Goal: Task Accomplishment & Management: Manage account settings

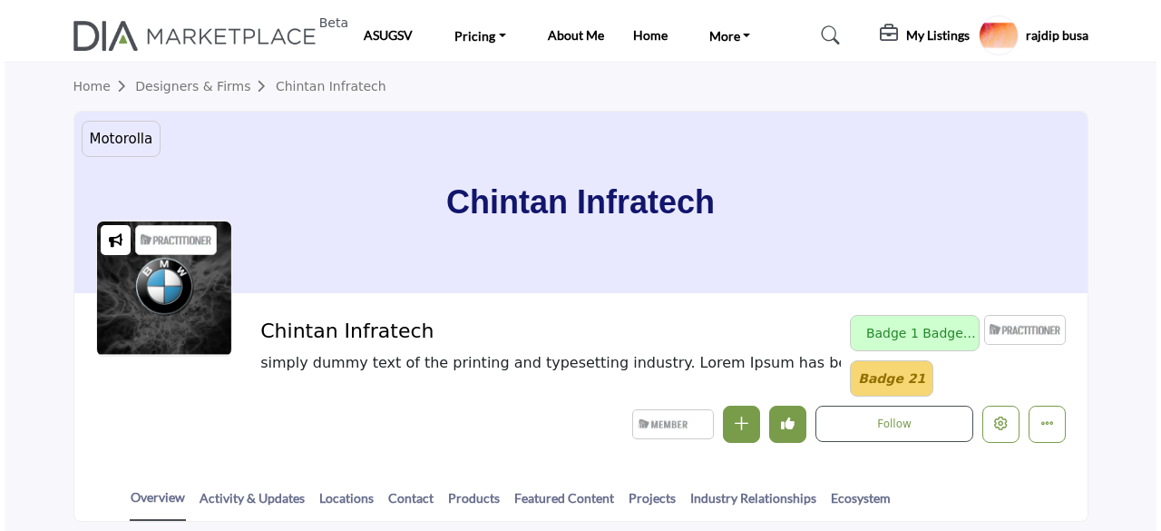
scroll to position [181, 0]
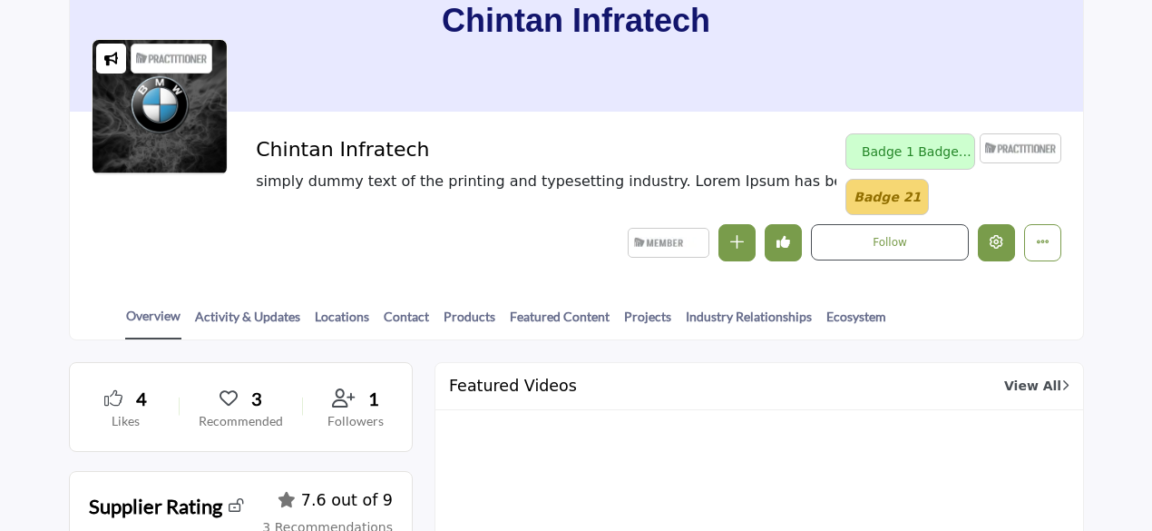
click at [1000, 244] on icon "Edit company" at bounding box center [997, 242] width 14 height 14
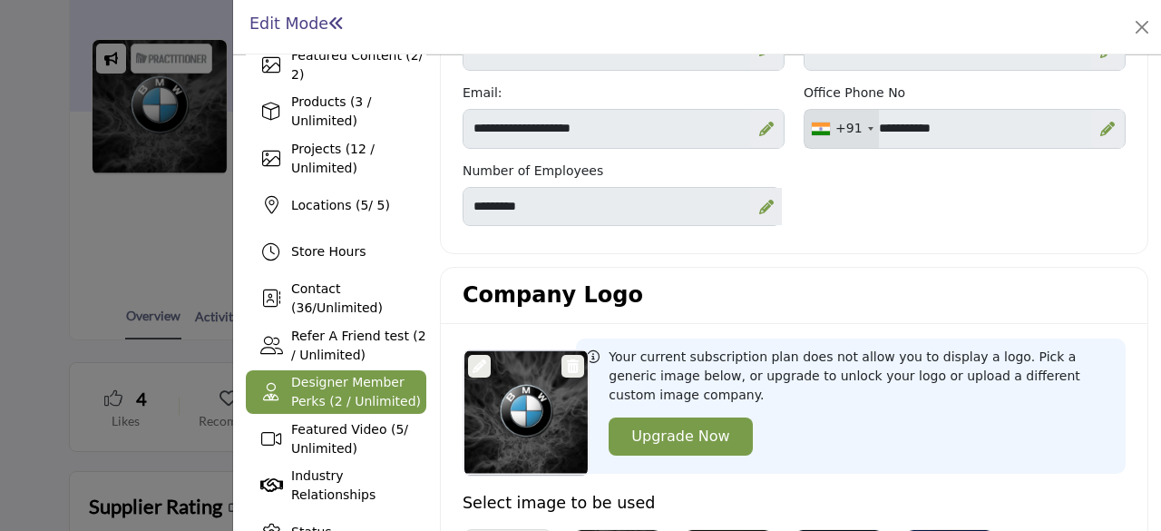
scroll to position [272, 0]
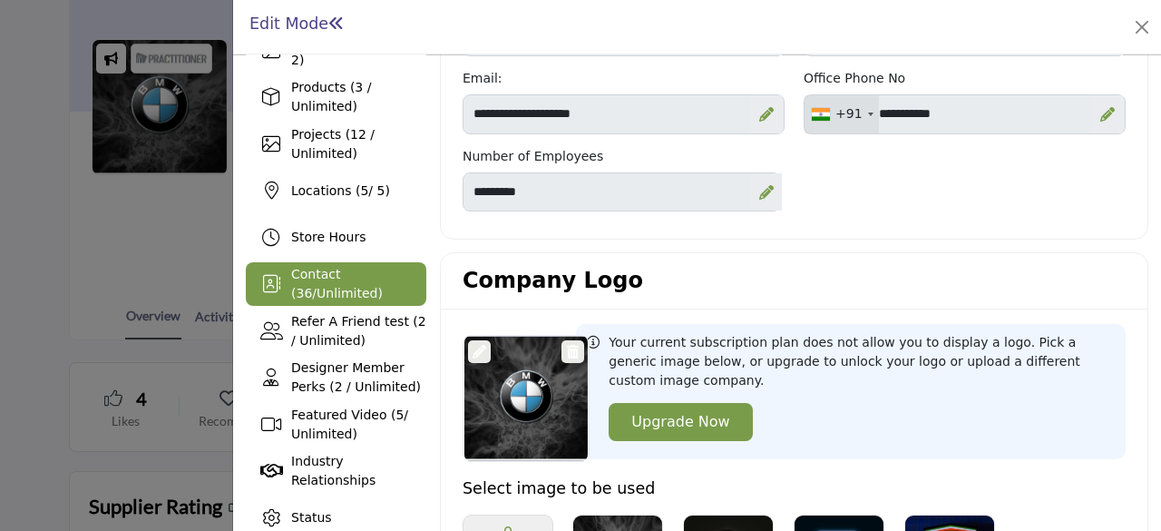
click at [326, 268] on span "Contact ( 36 / Unlimited )" at bounding box center [337, 284] width 92 height 34
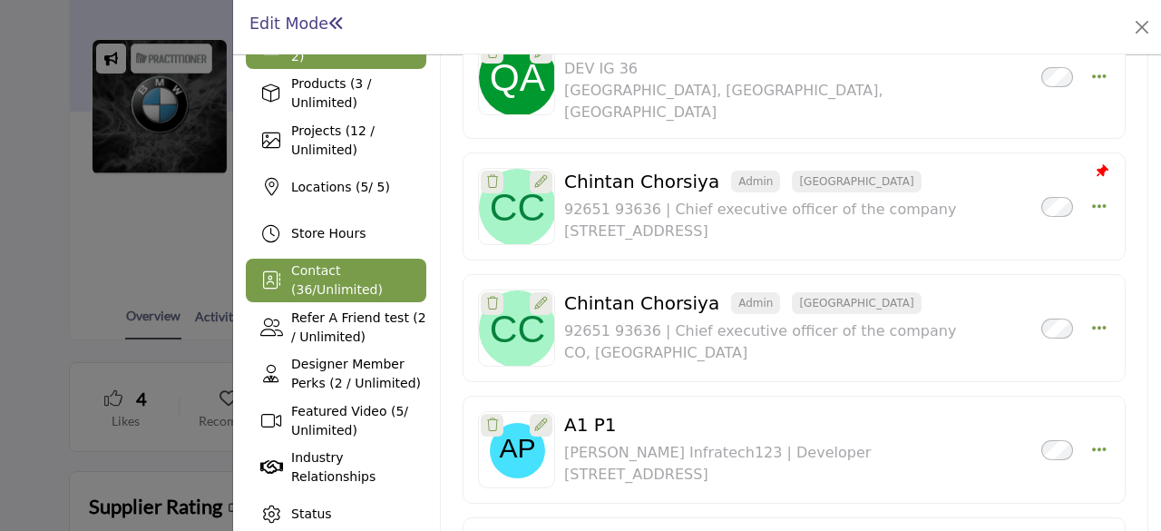
scroll to position [363, 0]
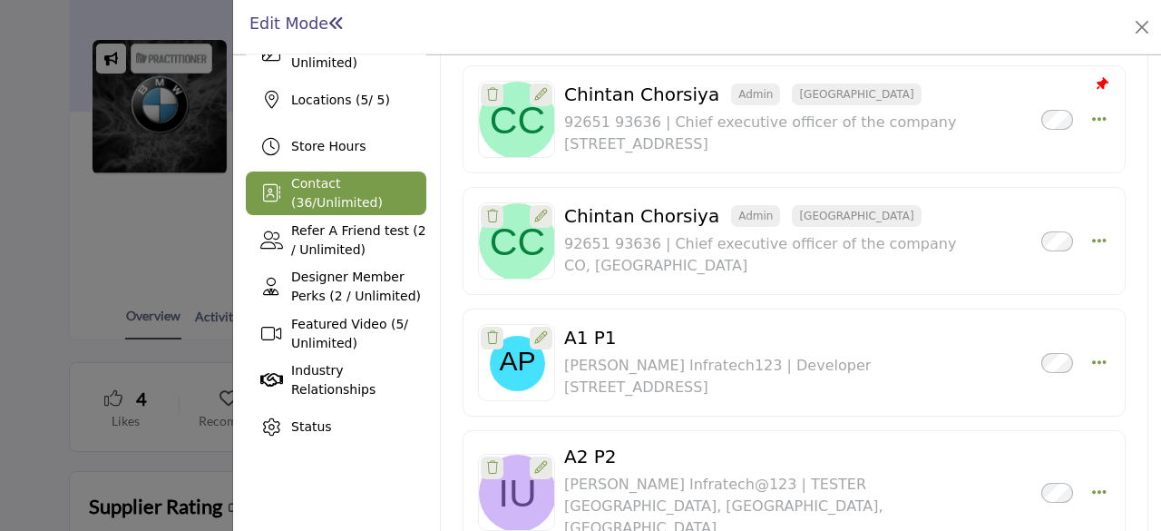
click at [345, 196] on span "Unlimited" at bounding box center [347, 202] width 61 height 15
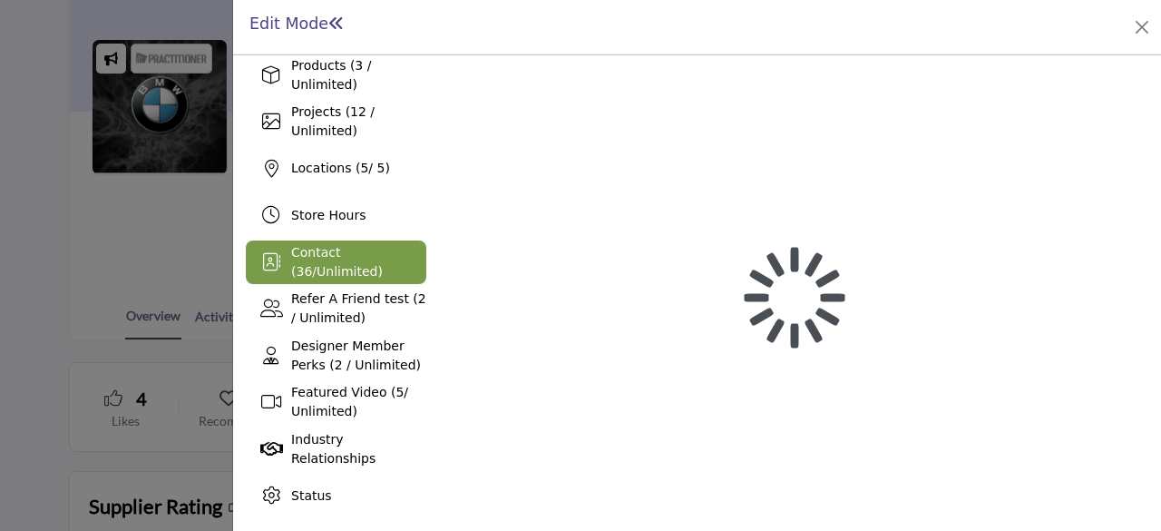
scroll to position [293, 0]
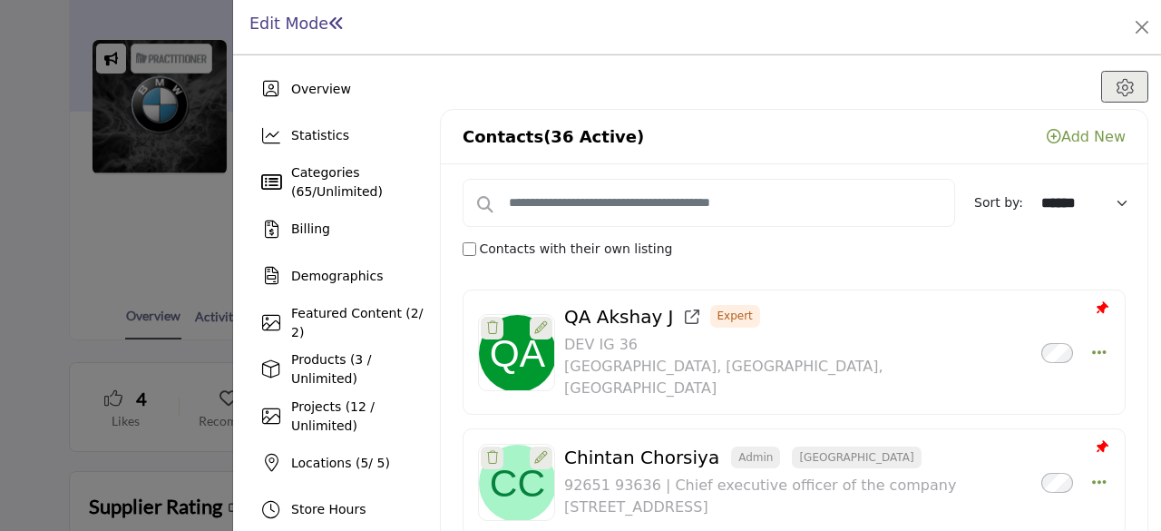
click at [1087, 139] on link "Add New" at bounding box center [1086, 136] width 79 height 17
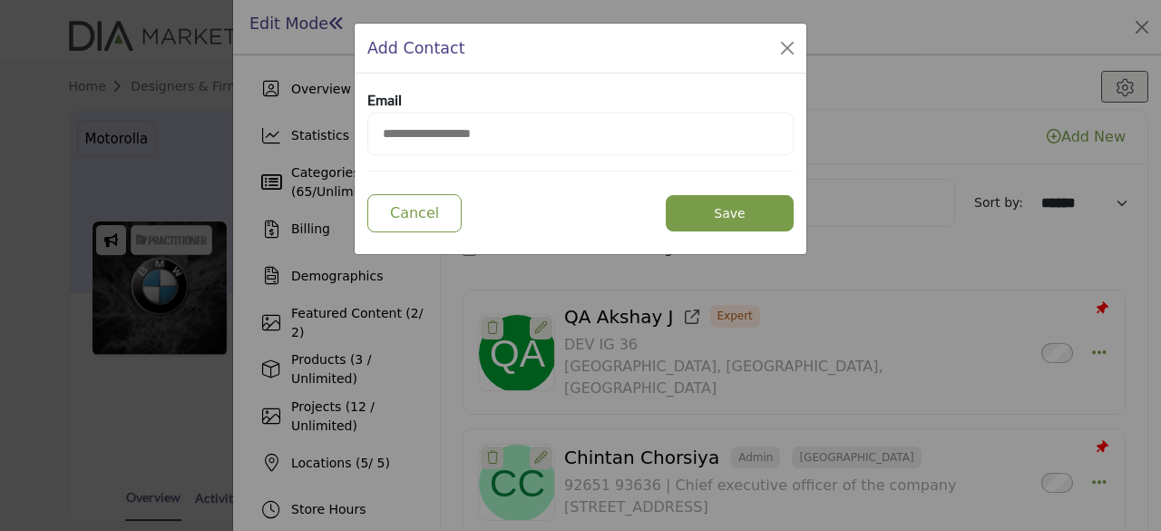
click at [596, 141] on input "email" at bounding box center [580, 133] width 426 height 43
drag, startPoint x: 596, startPoint y: 141, endPoint x: 328, endPoint y: 122, distance: 268.2
click at [328, 122] on div "**********" at bounding box center [580, 265] width 1161 height 531
type input "**********"
click at [751, 210] on button "Save" at bounding box center [730, 213] width 128 height 36
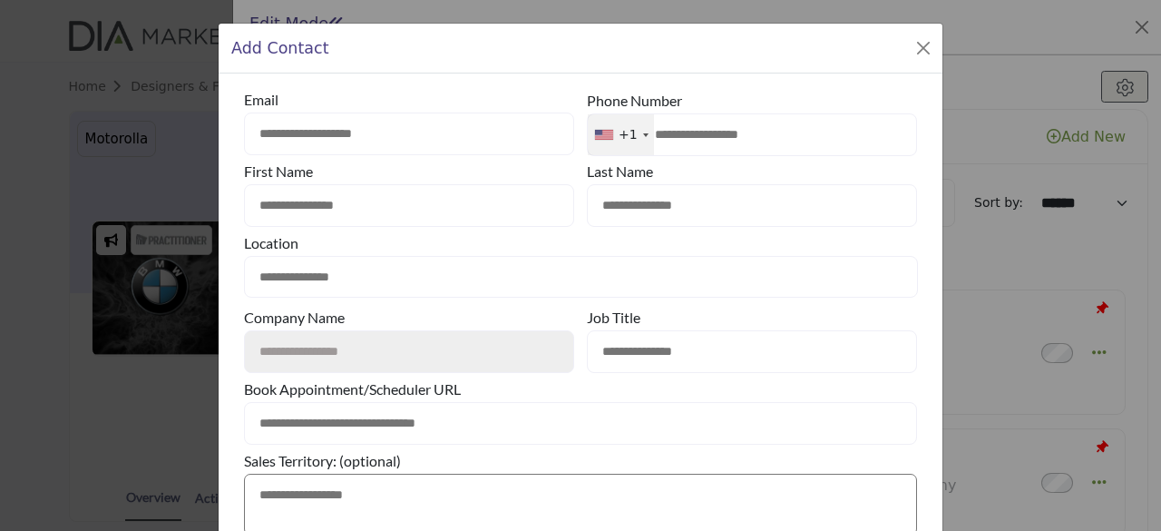
click at [348, 213] on input "text" at bounding box center [409, 205] width 330 height 43
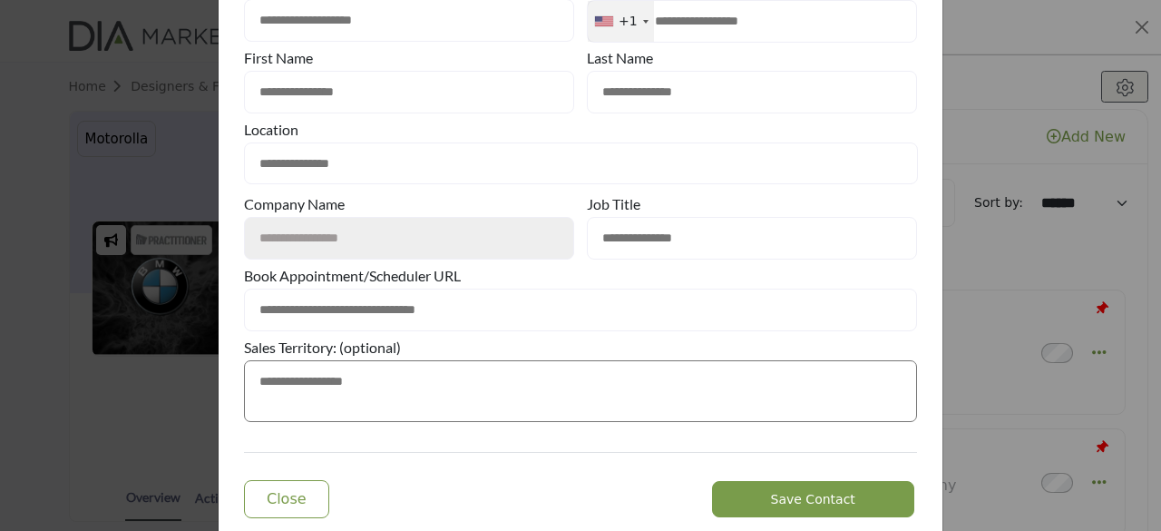
scroll to position [153, 0]
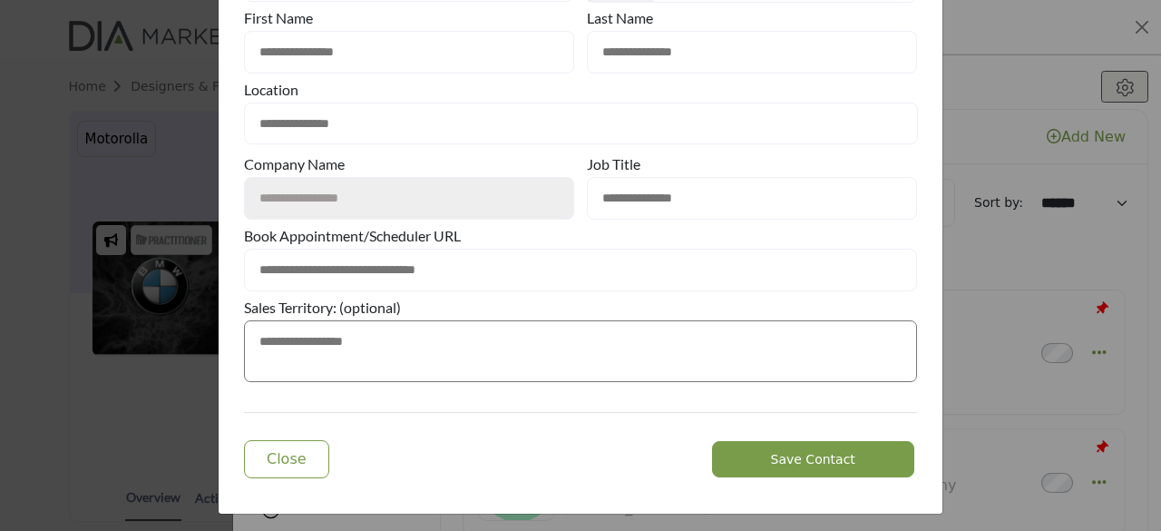
click at [775, 458] on span "Save Contact" at bounding box center [813, 459] width 84 height 15
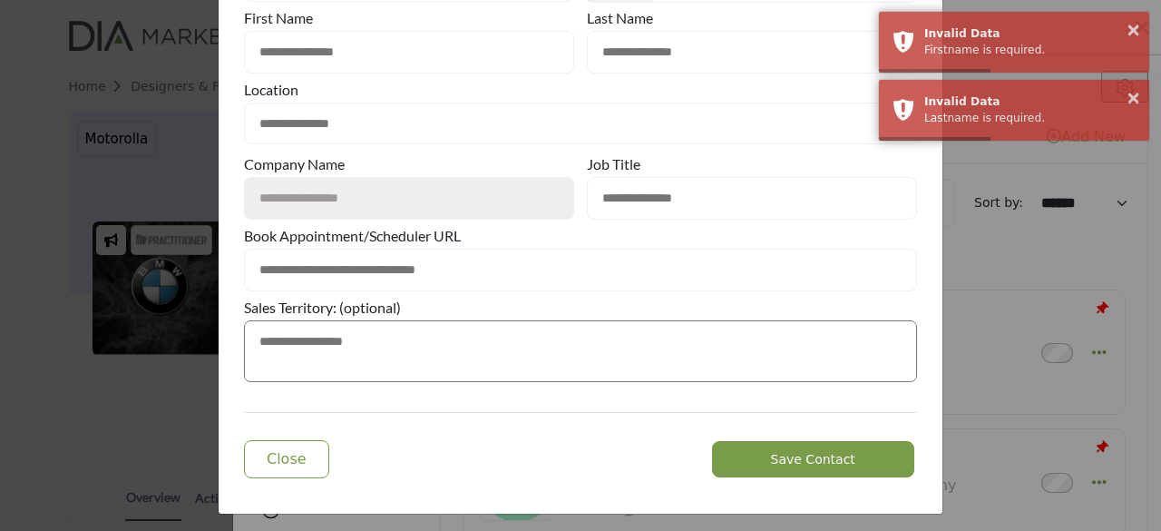
click at [317, 44] on input "text" at bounding box center [409, 52] width 330 height 43
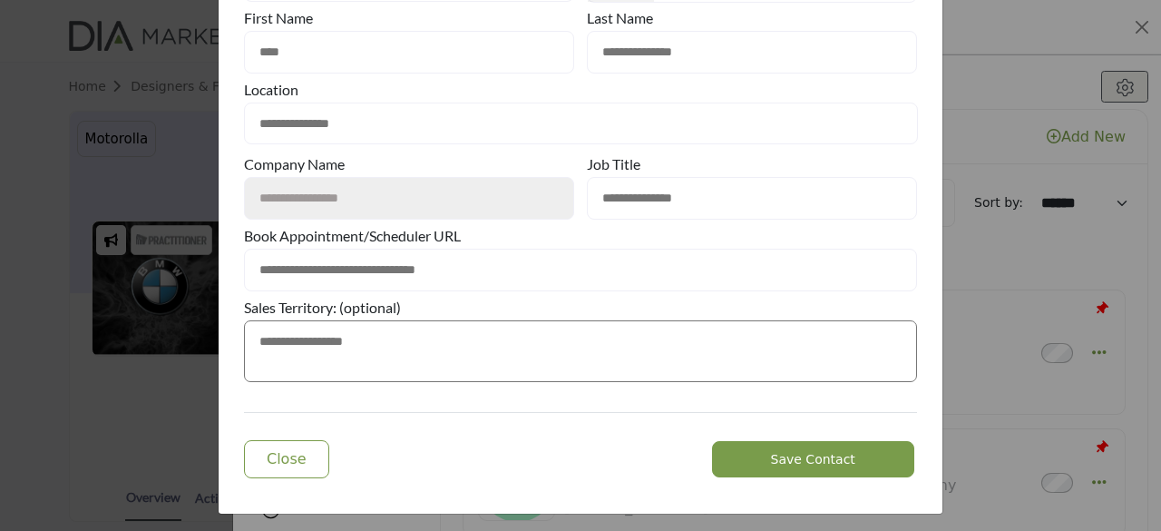
type input "****"
type input "*******"
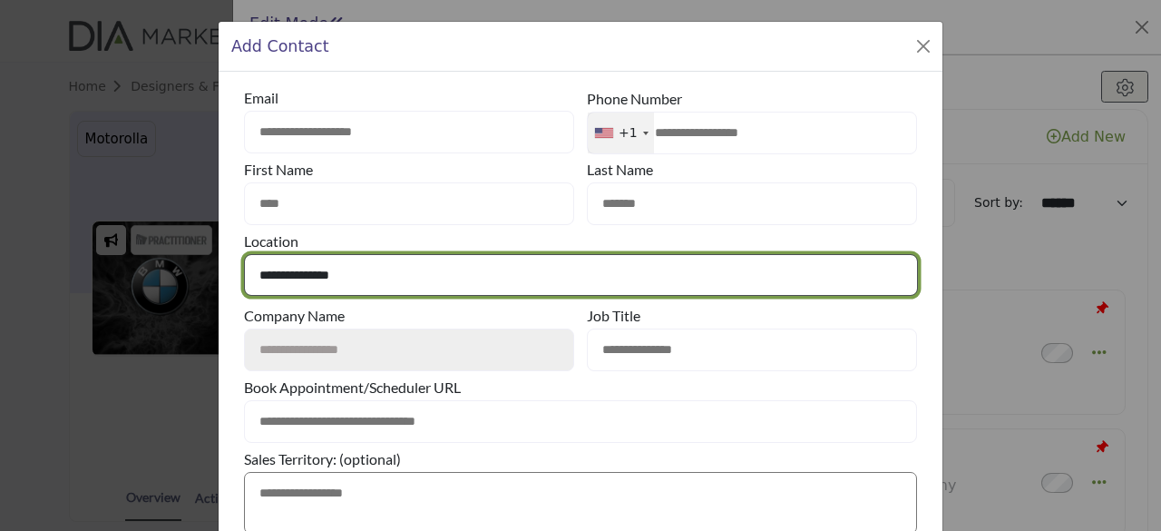
scroll to position [0, 0]
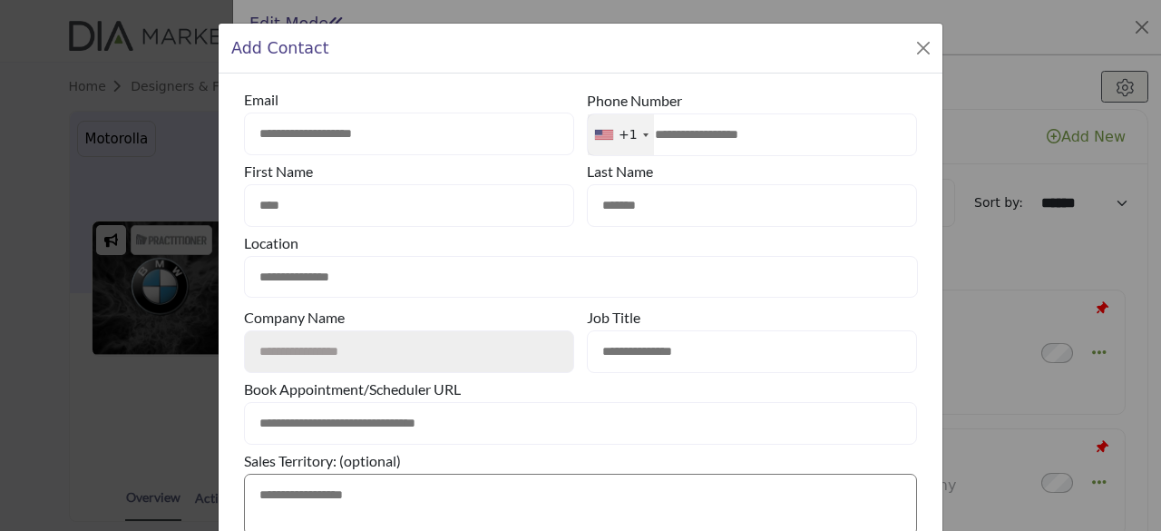
click at [688, 141] on input "text" at bounding box center [752, 134] width 330 height 43
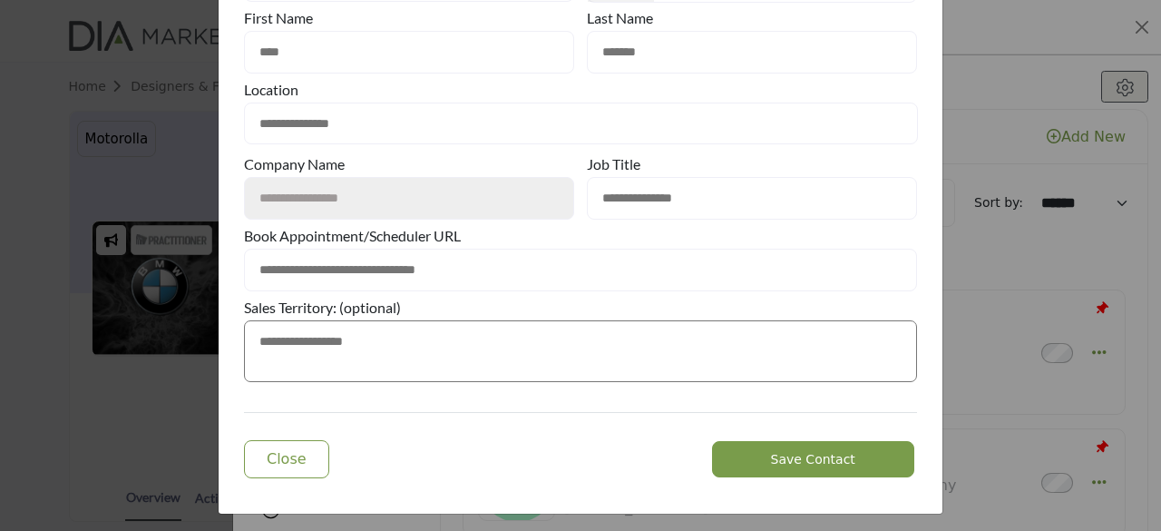
type input "****"
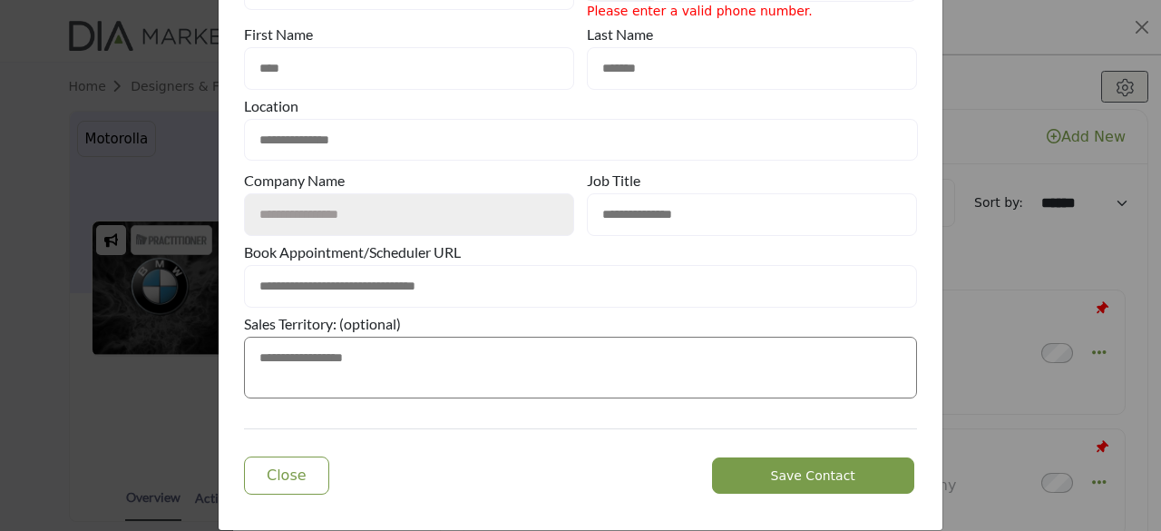
click at [807, 457] on button "Save Contact" at bounding box center [813, 475] width 202 height 36
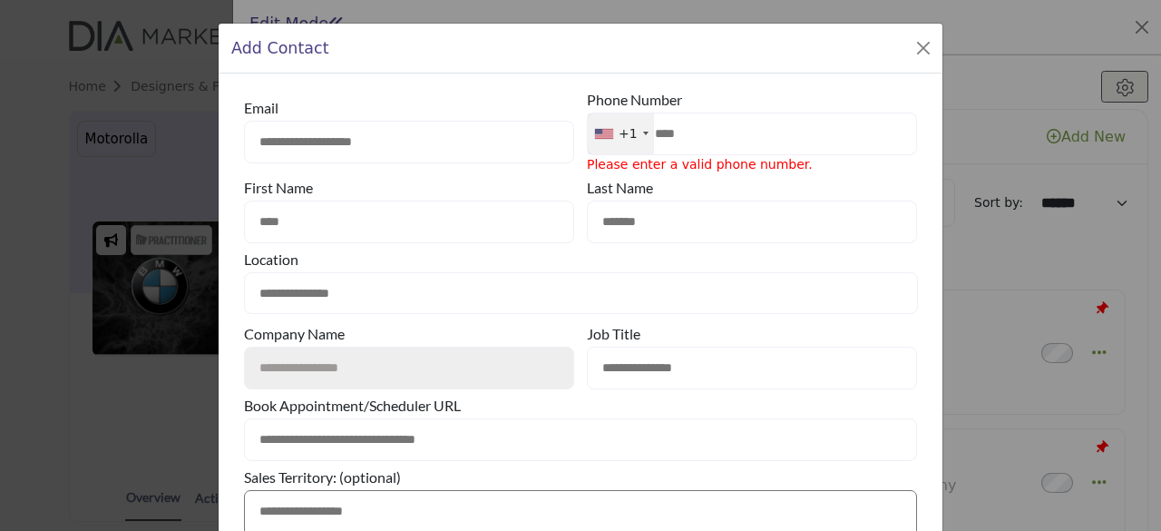
click at [695, 139] on input "****" at bounding box center [752, 133] width 330 height 43
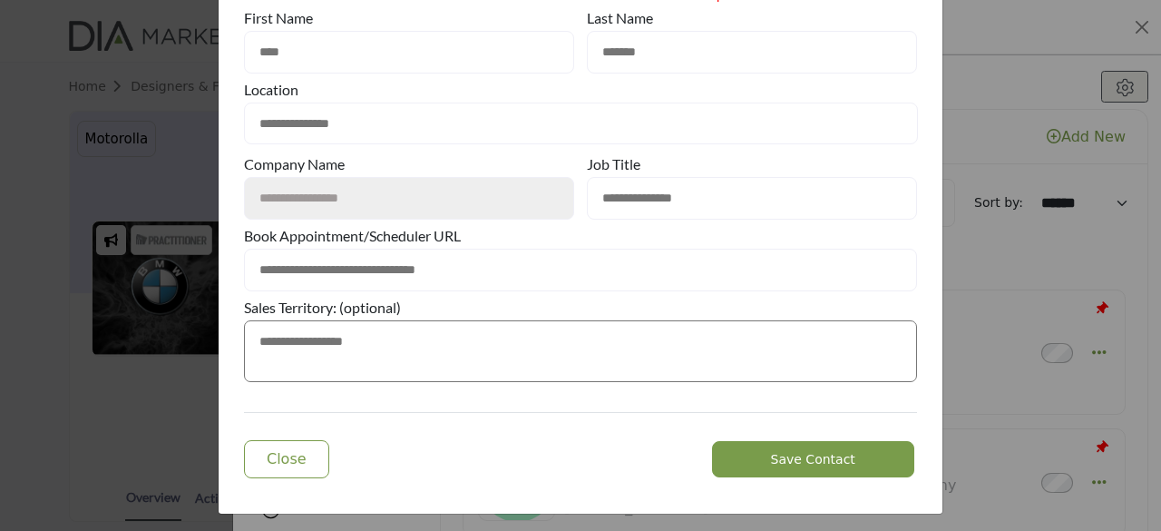
click at [812, 463] on button "Save Contact" at bounding box center [813, 459] width 202 height 36
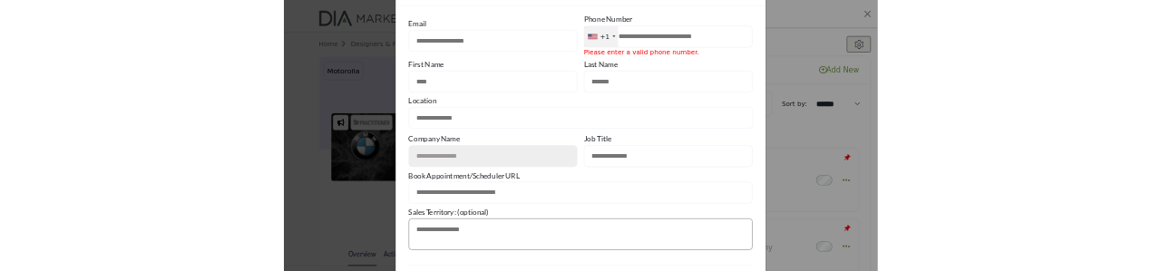
scroll to position [0, 0]
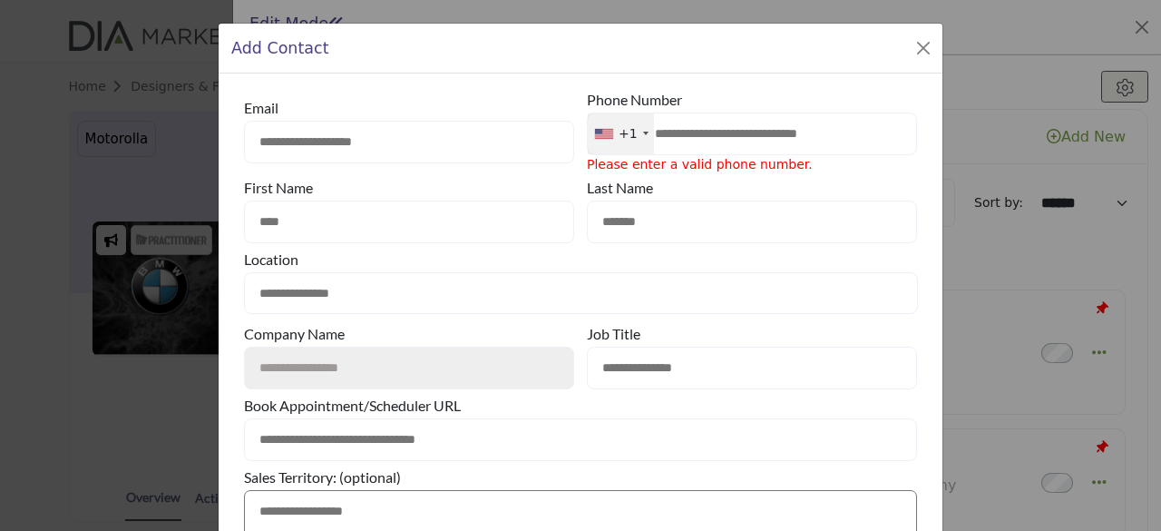
click at [875, 135] on input "**********" at bounding box center [752, 133] width 330 height 43
type input "********"
drag, startPoint x: 584, startPoint y: 162, endPoint x: 782, endPoint y: 164, distance: 197.7
click at [782, 164] on div "Phone Number +1 United States (US) +1 United Kingdom (GB) +44 Afghanistan (‫افغ…" at bounding box center [752, 130] width 330 height 88
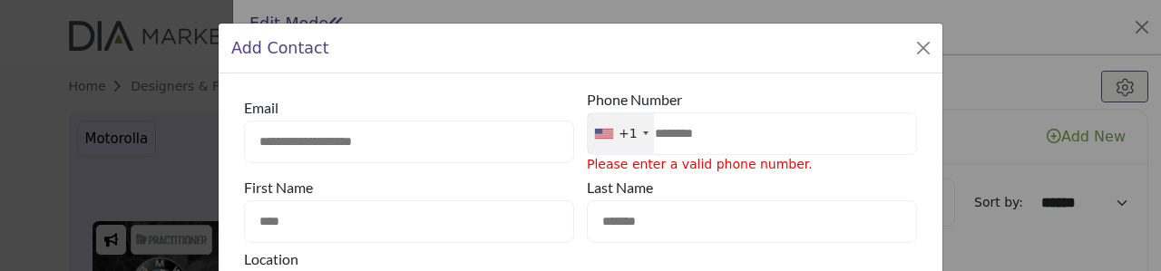
click at [750, 135] on input "********" at bounding box center [752, 133] width 330 height 43
click at [920, 50] on button "Close Modal" at bounding box center [923, 47] width 25 height 25
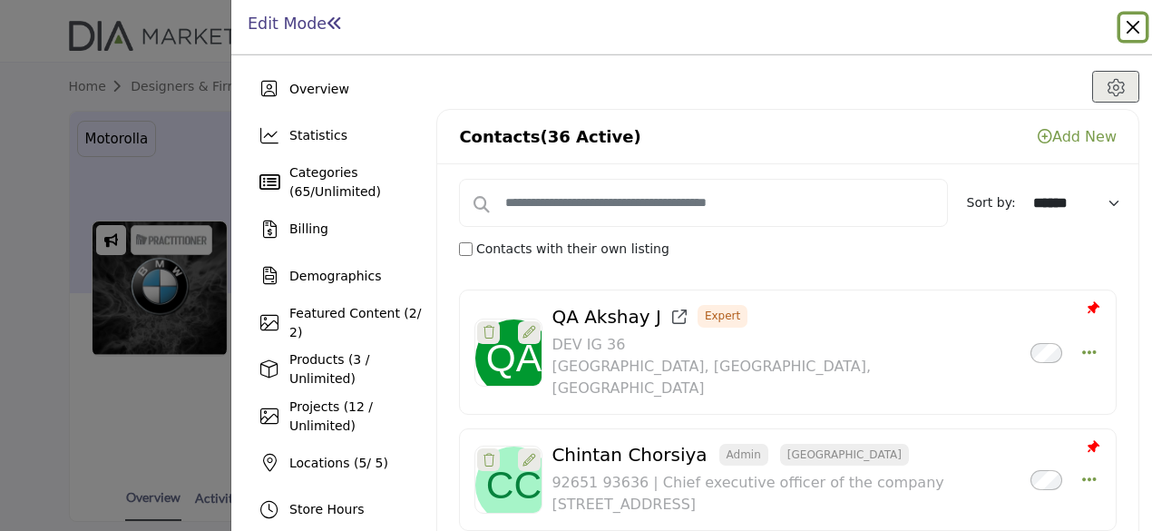
click at [1135, 27] on button "Close" at bounding box center [1132, 27] width 25 height 25
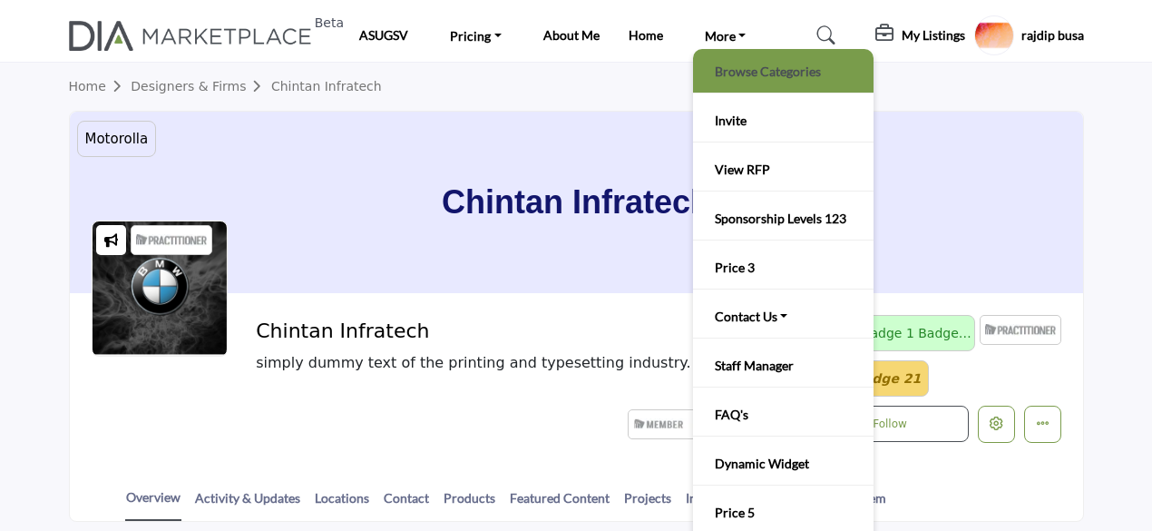
click at [746, 73] on link "Browse Categories" at bounding box center [783, 70] width 162 height 25
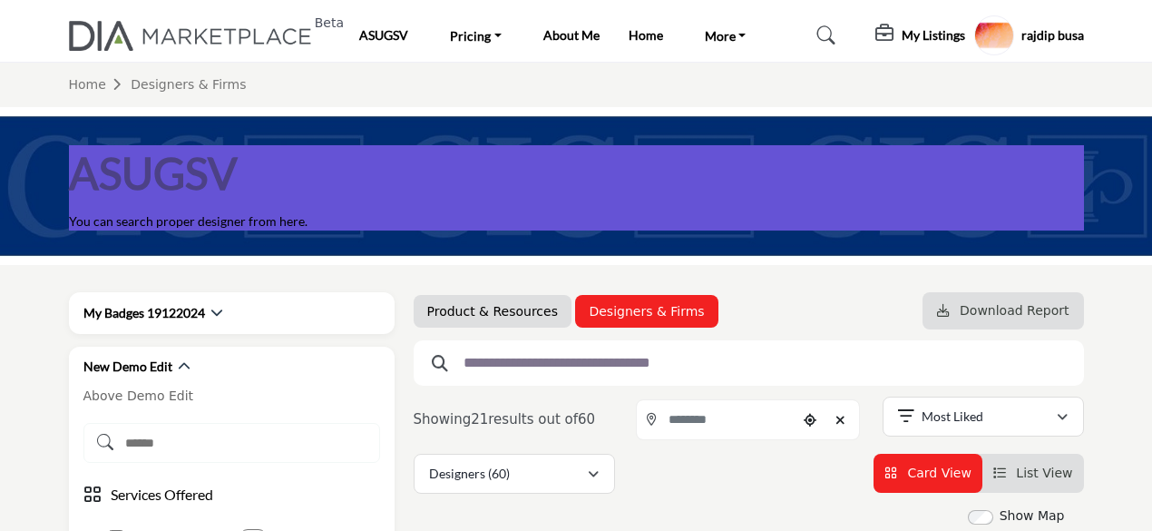
click at [481, 303] on link "Product & Resources" at bounding box center [492, 311] width 131 height 18
select select "***"
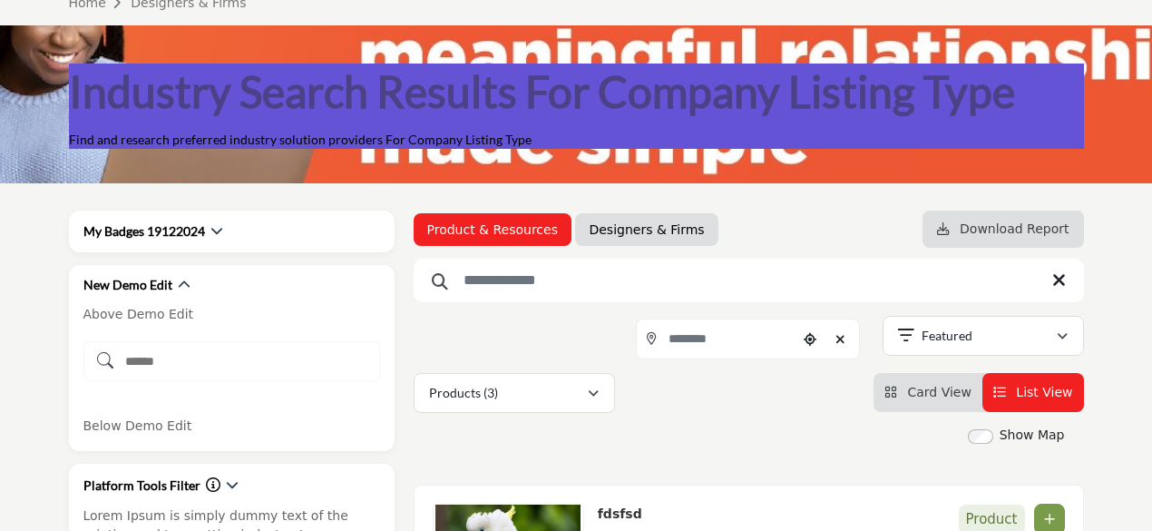
scroll to position [181, 0]
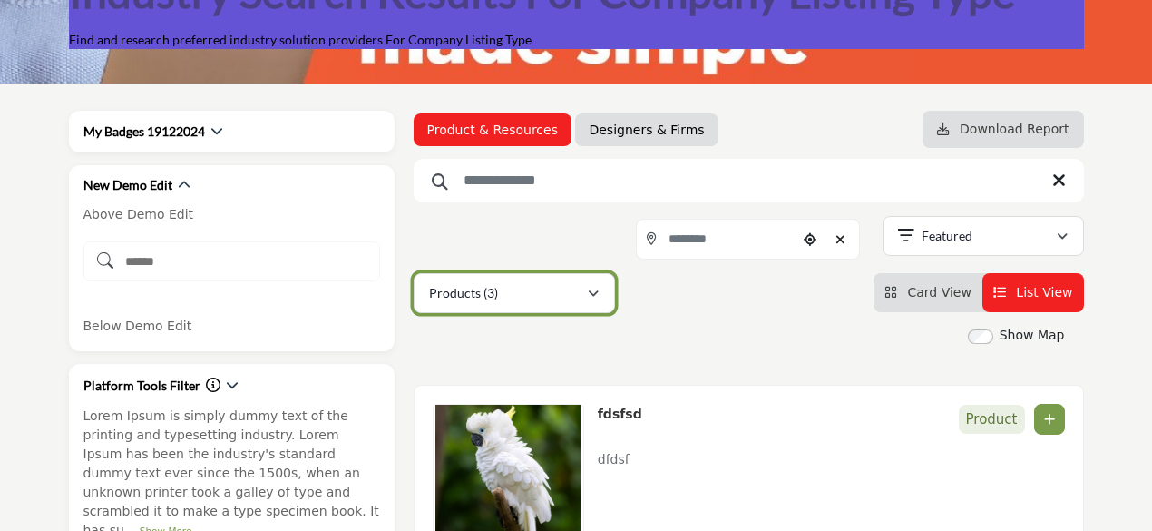
click at [601, 297] on button "Products (3)" at bounding box center [514, 293] width 201 height 40
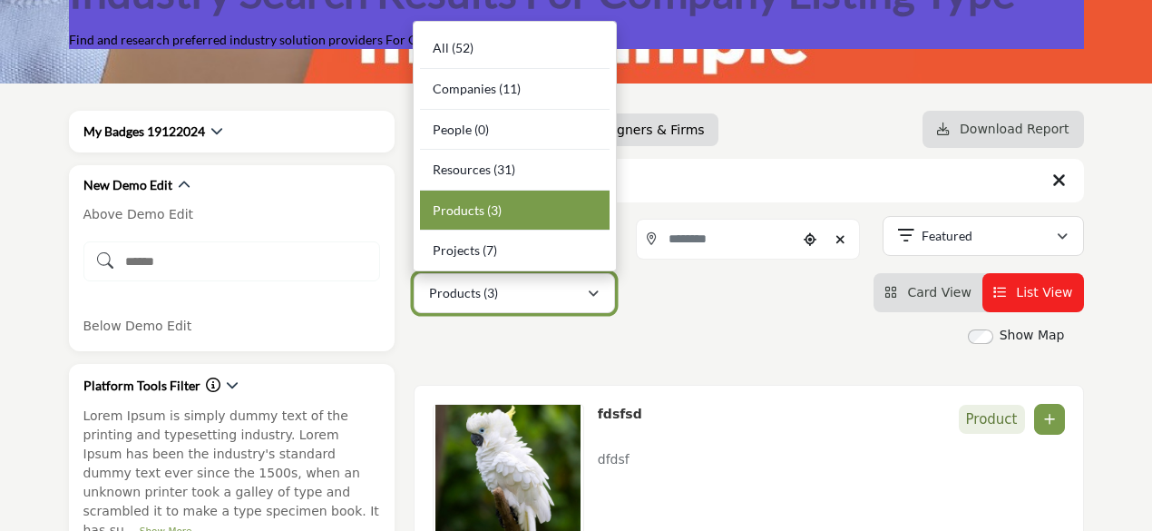
click at [601, 297] on button "Products (3)" at bounding box center [514, 293] width 201 height 40
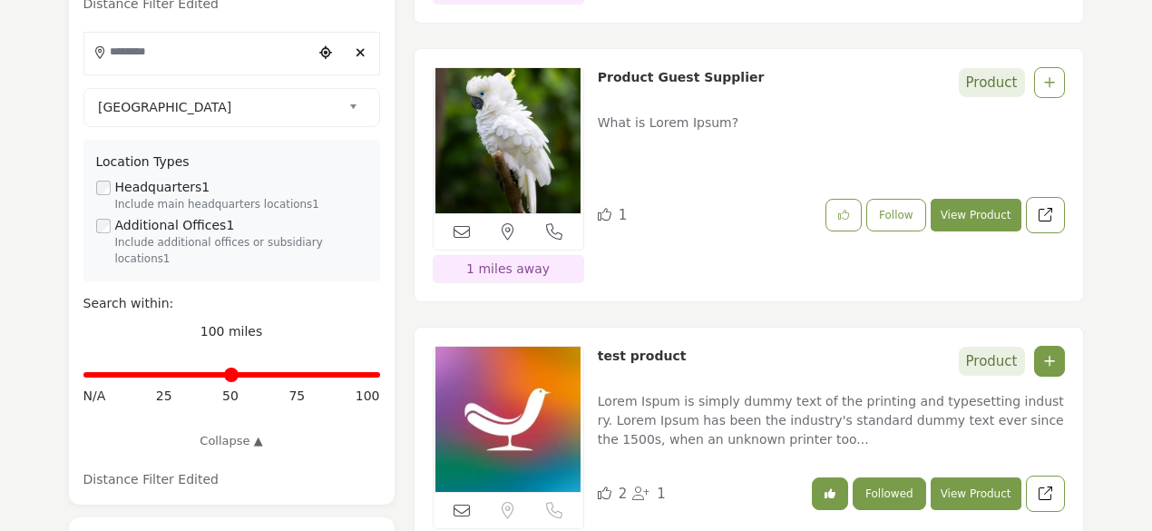
scroll to position [998, 0]
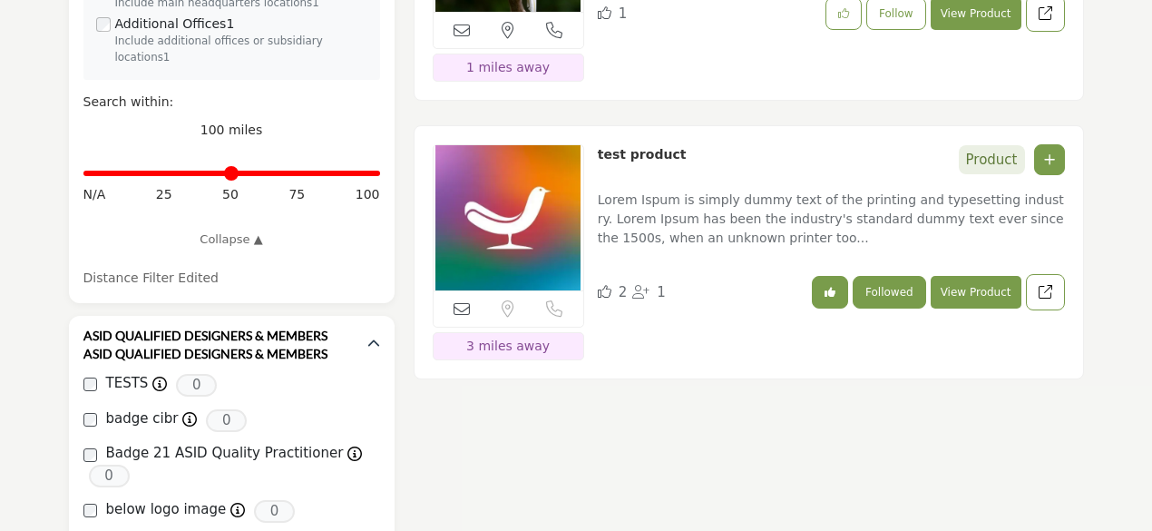
click at [544, 251] on img at bounding box center [509, 217] width 150 height 145
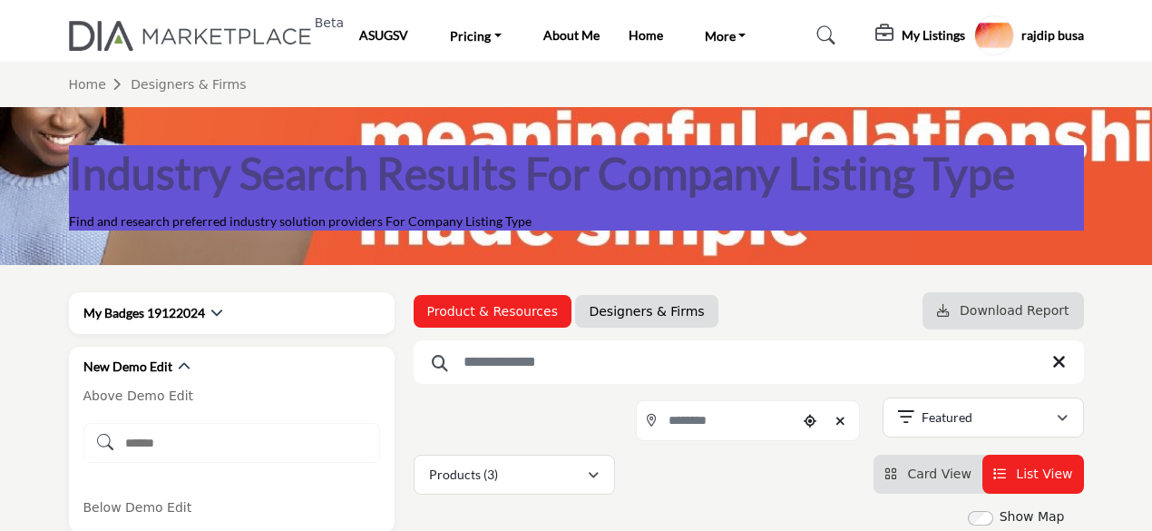
scroll to position [272, 0]
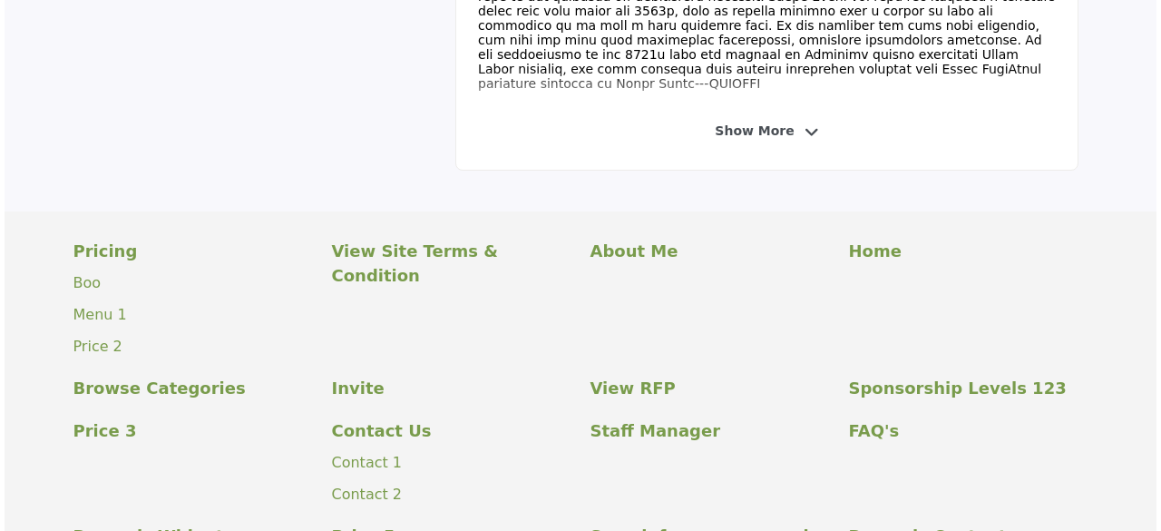
scroll to position [91, 0]
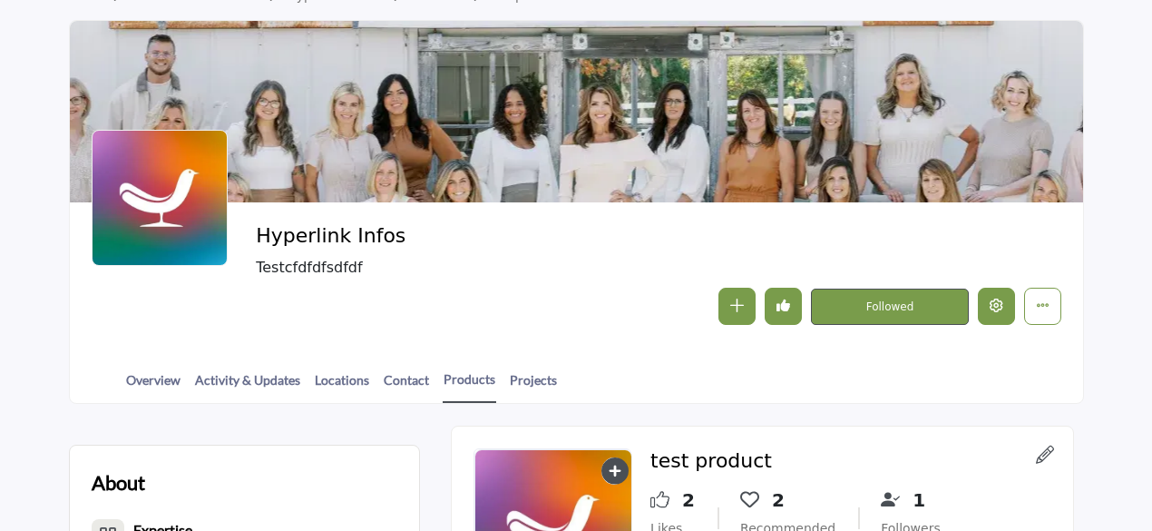
click at [998, 303] on icon "Edit company" at bounding box center [997, 305] width 14 height 14
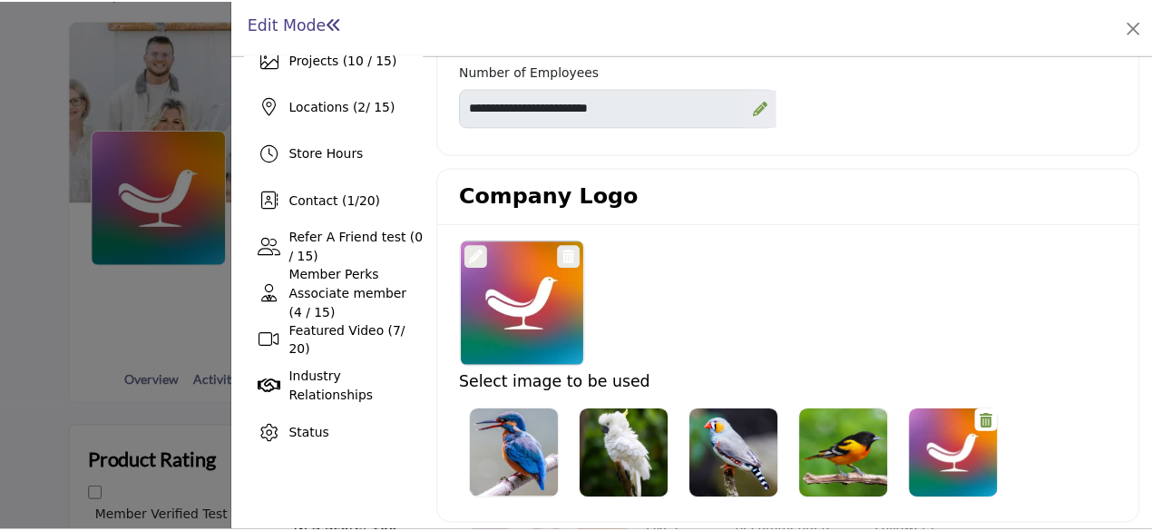
scroll to position [363, 0]
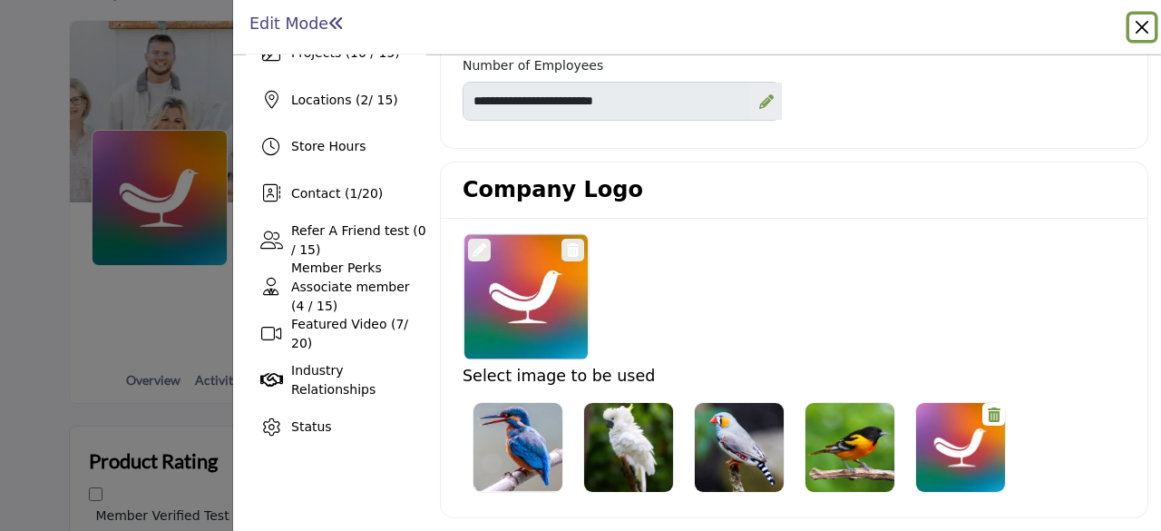
click at [1141, 24] on button "Close" at bounding box center [1141, 27] width 25 height 25
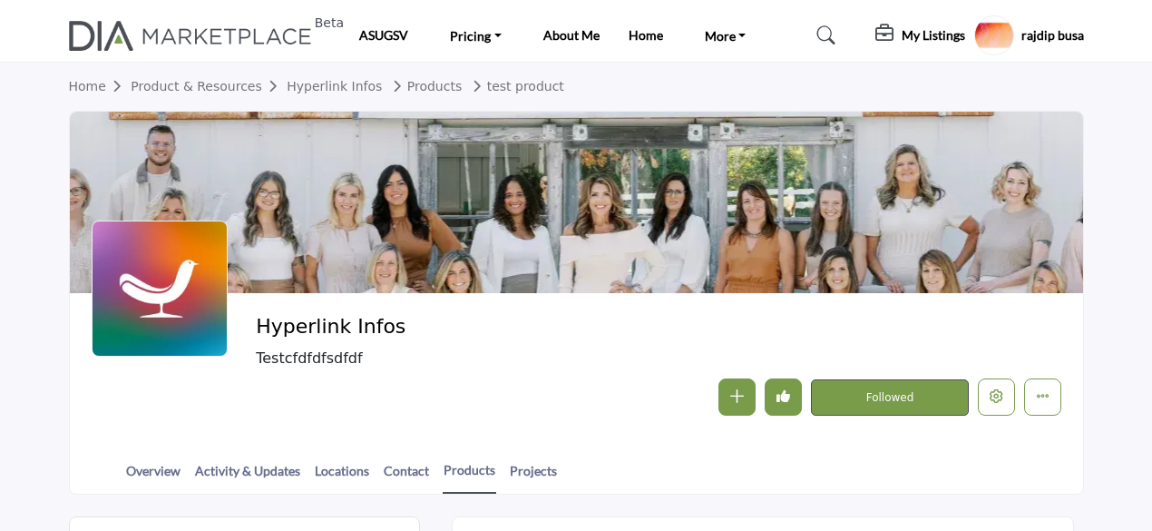
click at [1044, 37] on h5 "rajdip busa" at bounding box center [1052, 35] width 63 height 18
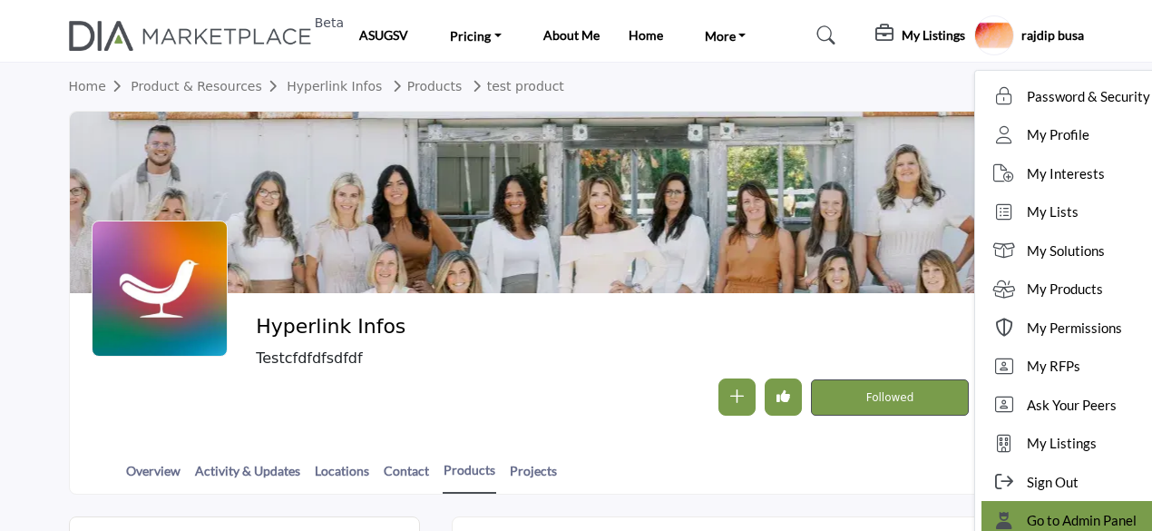
click at [1095, 513] on span "Go to Admin Panel" at bounding box center [1082, 520] width 110 height 21
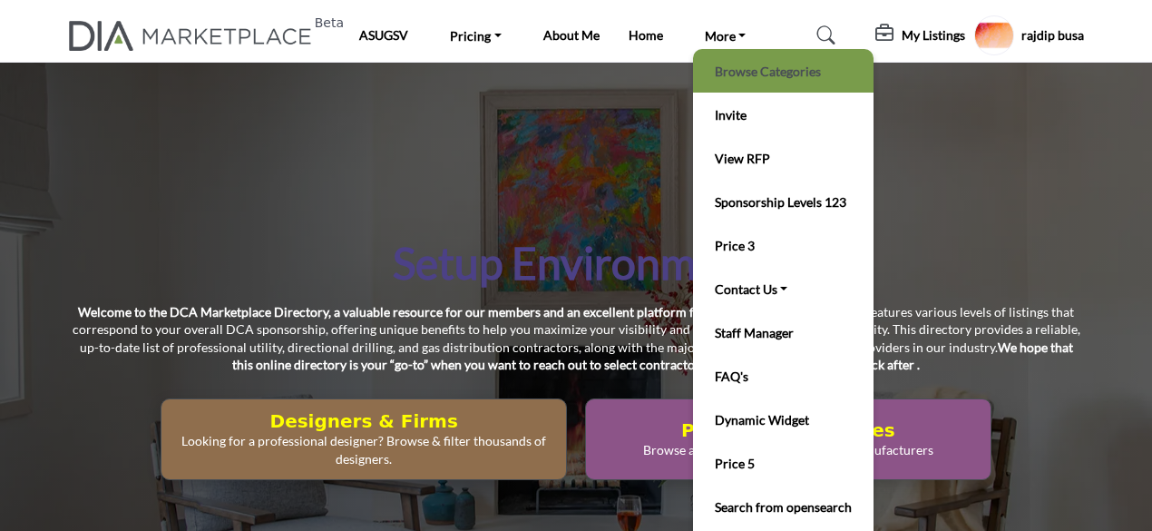
click at [755, 65] on link "Browse Categories" at bounding box center [783, 70] width 162 height 25
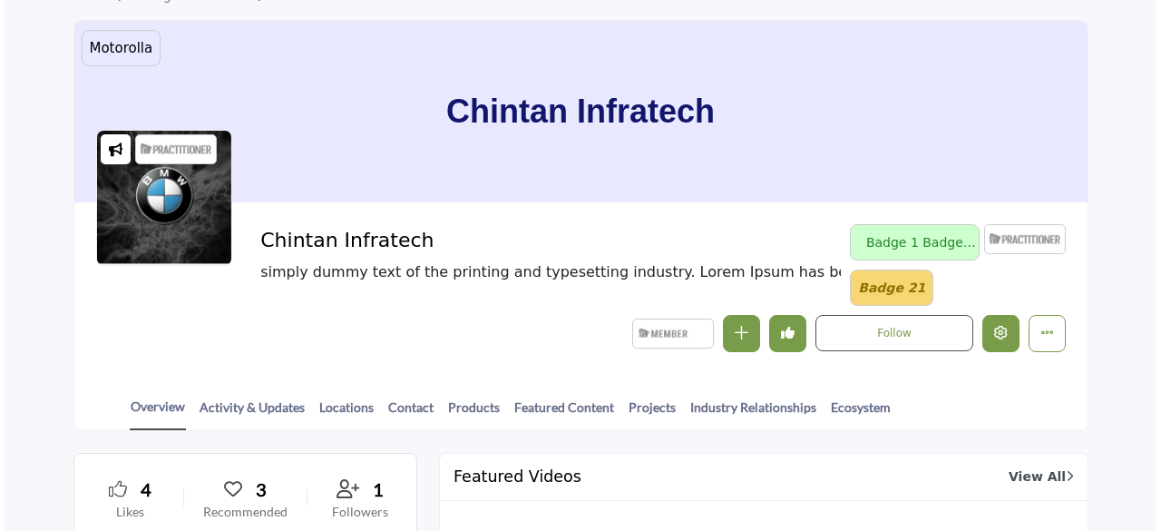
scroll to position [91, 0]
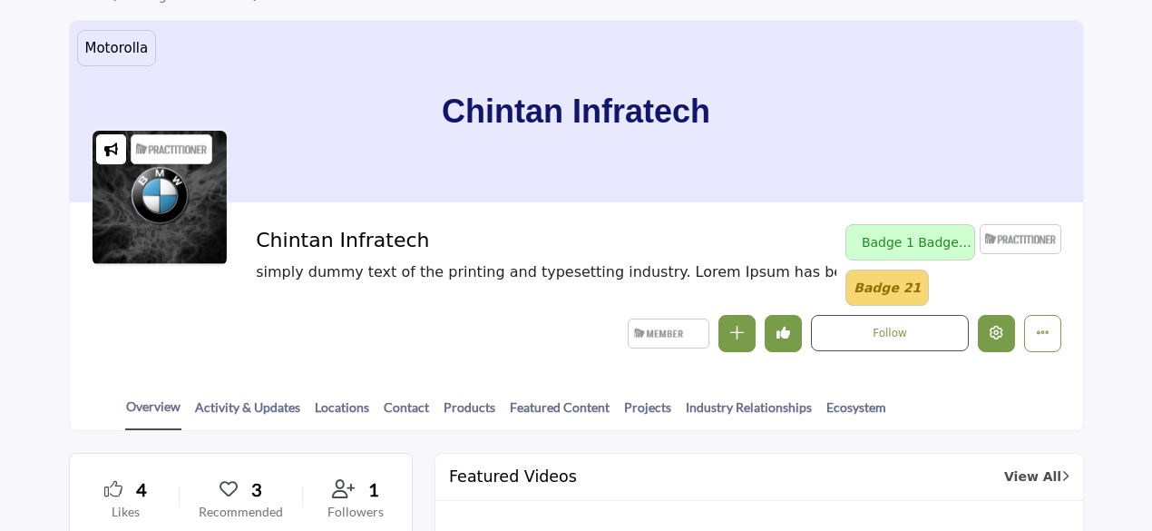
click at [996, 342] on button "Edit company" at bounding box center [996, 333] width 37 height 37
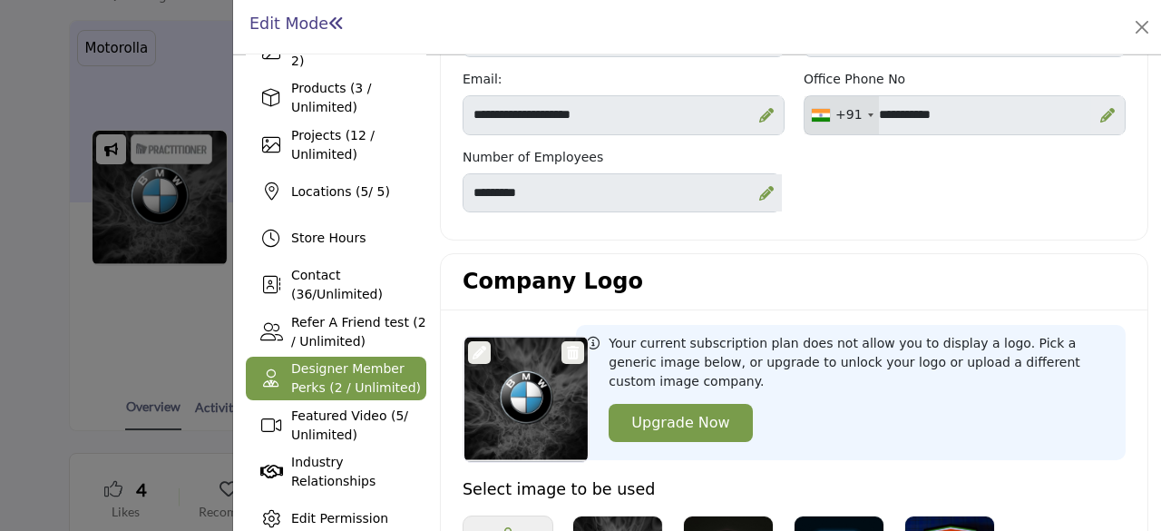
scroll to position [272, 0]
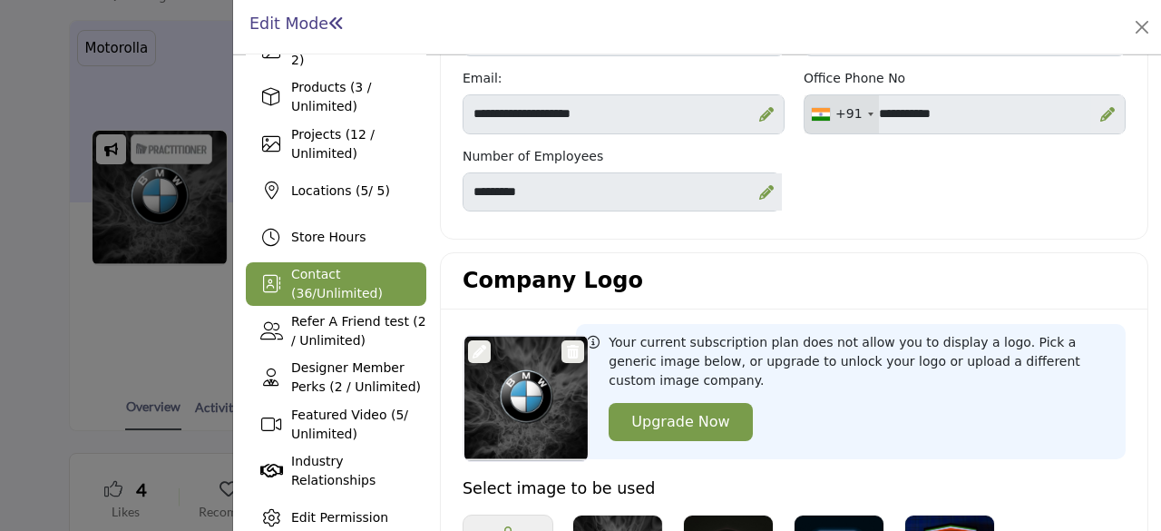
click at [312, 286] on span "36" at bounding box center [304, 293] width 16 height 15
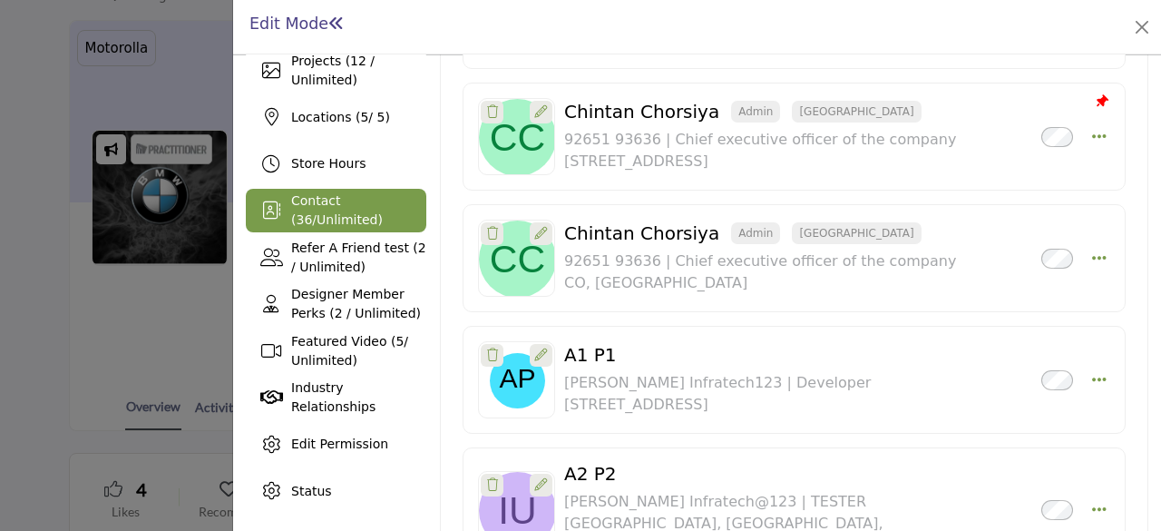
scroll to position [363, 0]
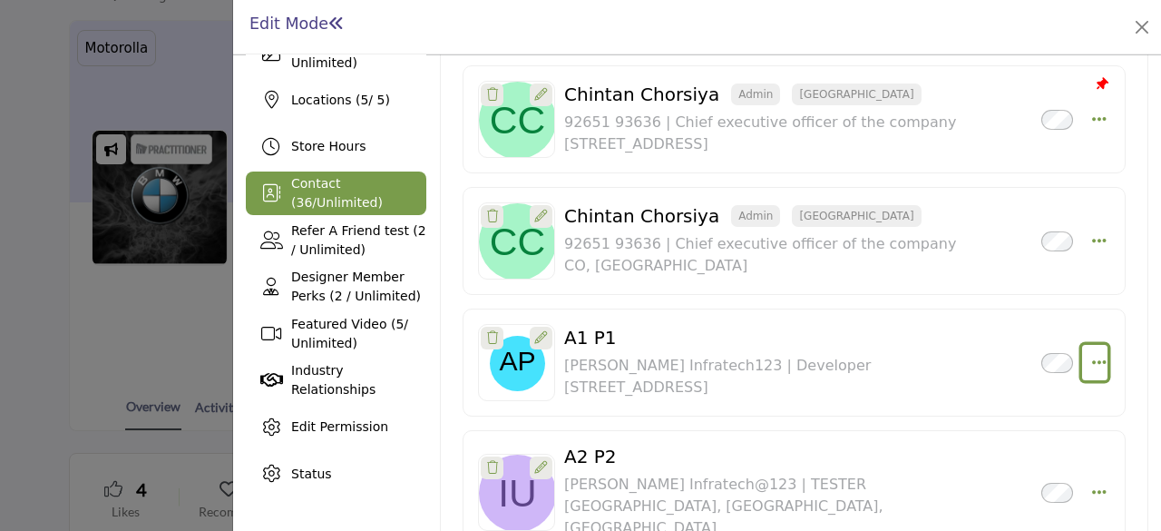
click at [1097, 354] on icon "Select Droddown options" at bounding box center [1099, 362] width 15 height 16
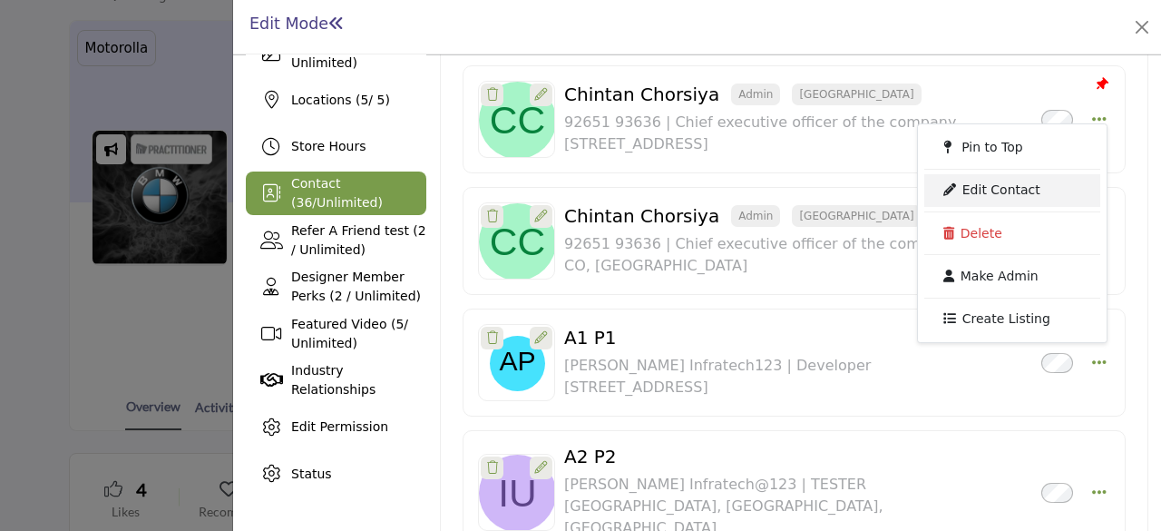
click at [1001, 174] on link "Edit Contact" at bounding box center [1012, 190] width 176 height 33
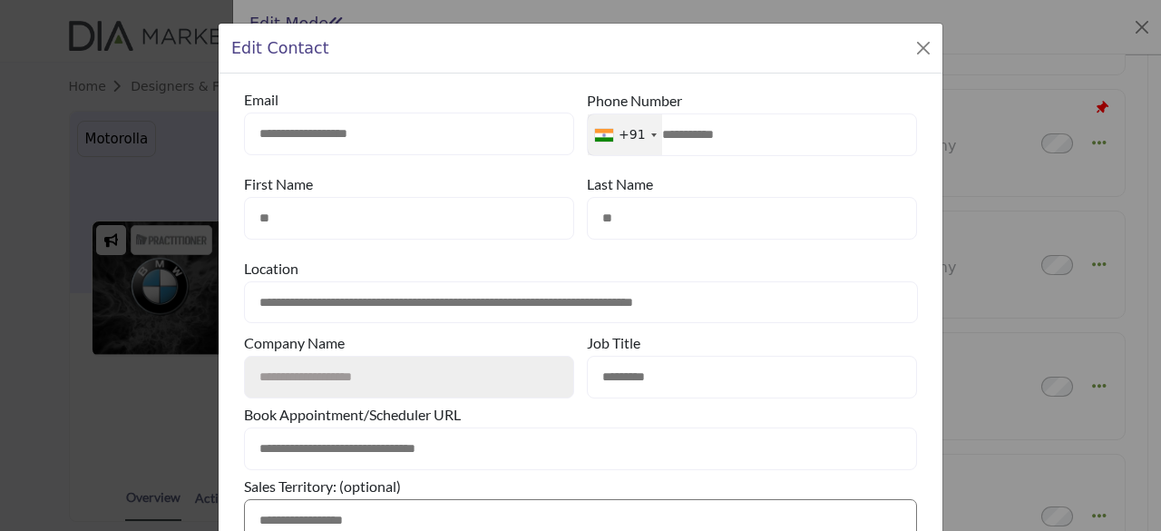
drag, startPoint x: 254, startPoint y: 131, endPoint x: 413, endPoint y: 134, distance: 158.8
click at [413, 134] on input "**********" at bounding box center [409, 133] width 330 height 43
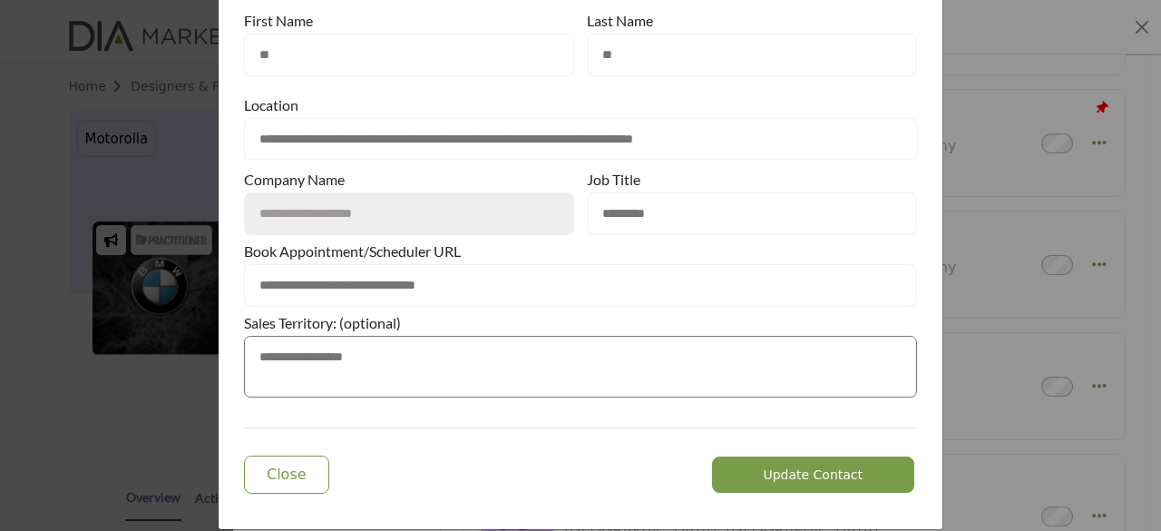
scroll to position [179, 0]
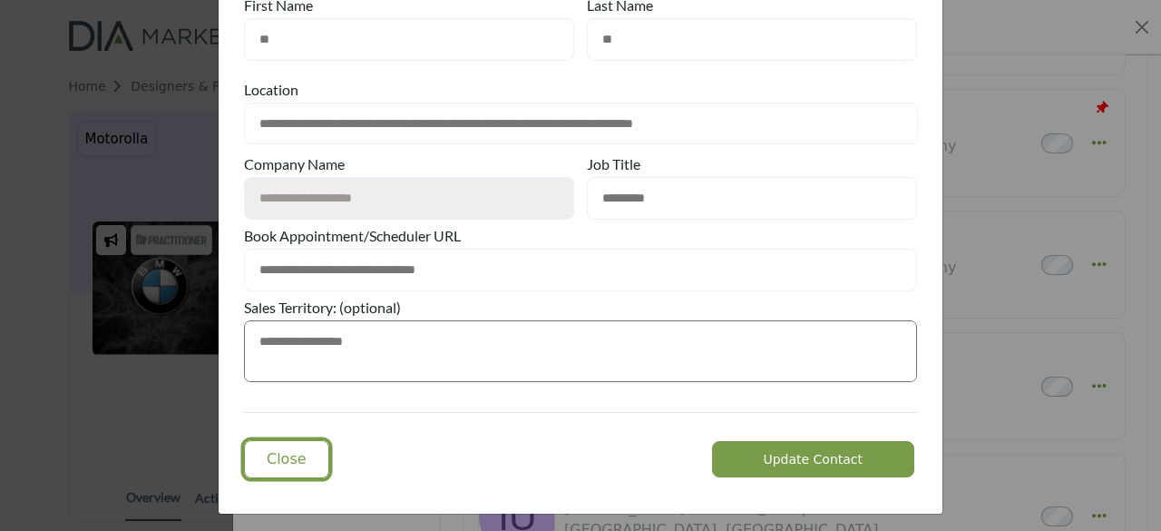
click at [272, 462] on span "Close" at bounding box center [287, 458] width 40 height 17
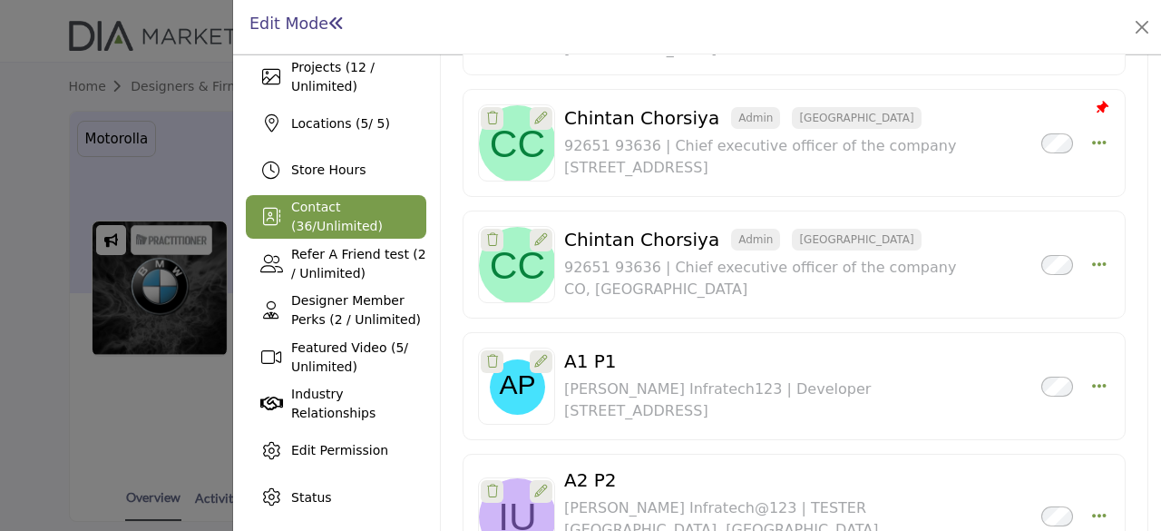
scroll to position [472, 0]
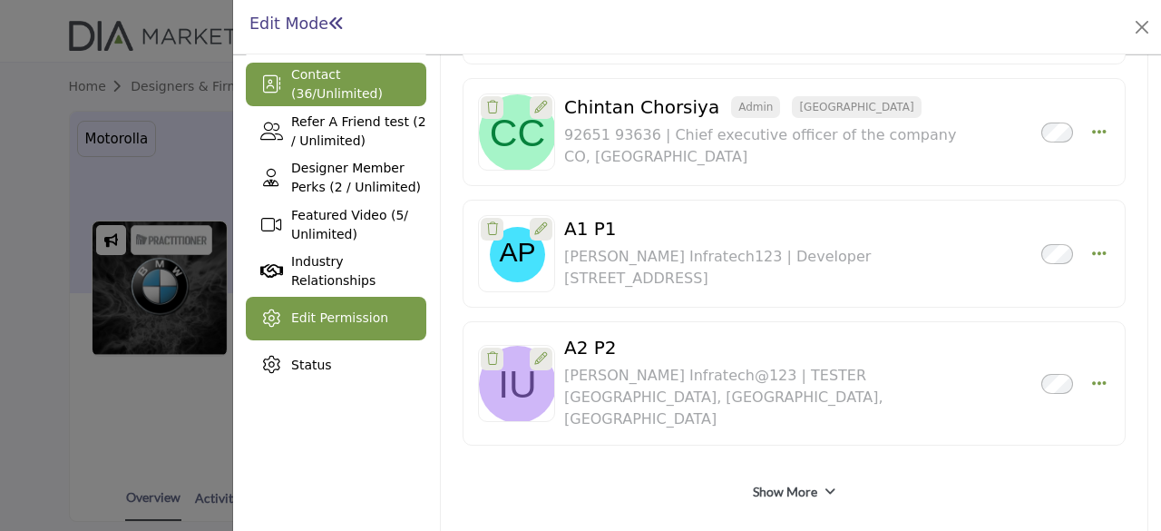
click at [307, 324] on span "Edit Permission" at bounding box center [339, 317] width 97 height 15
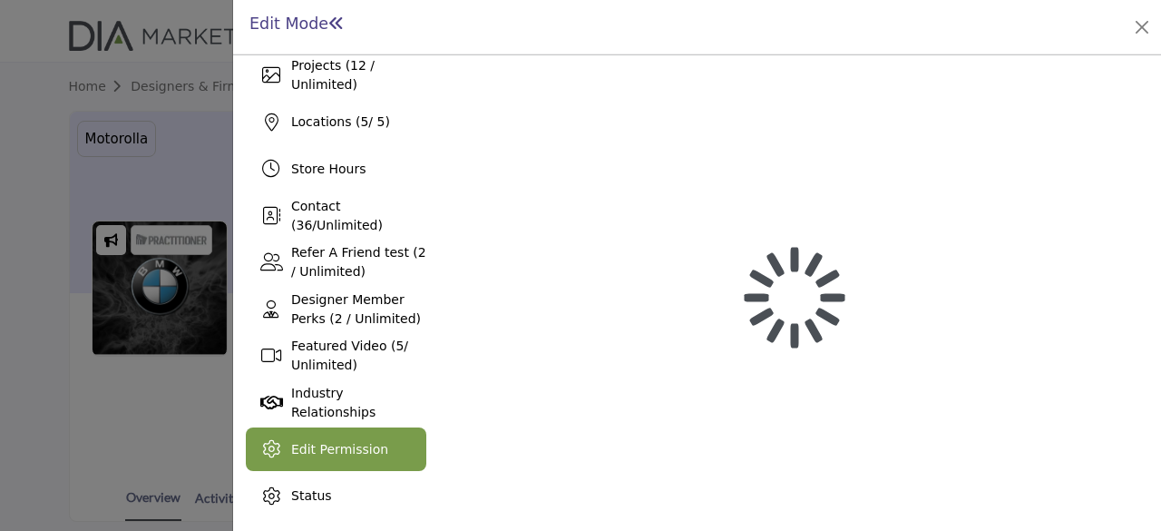
scroll to position [339, 0]
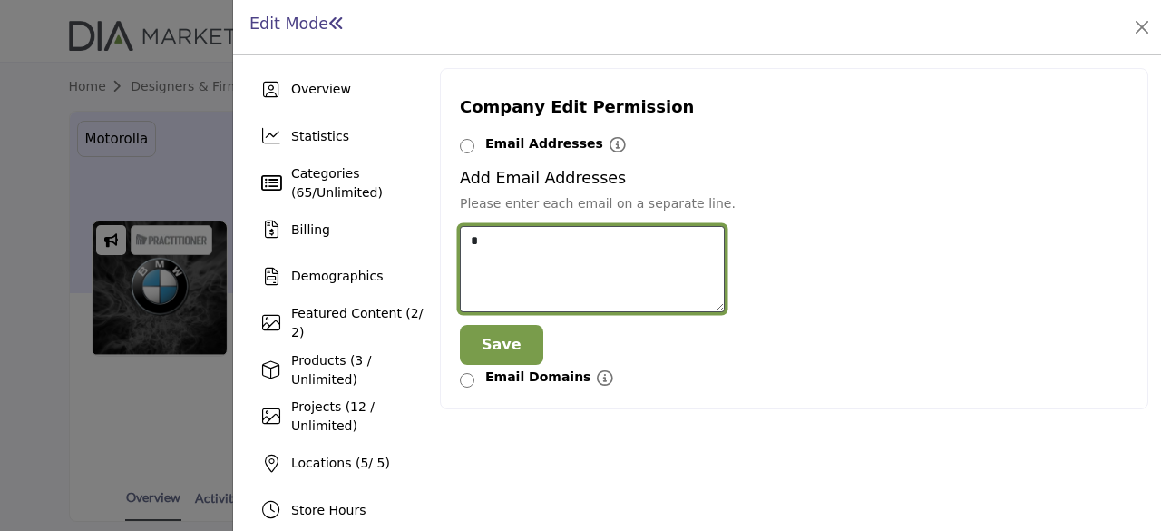
click at [512, 246] on textarea at bounding box center [592, 269] width 265 height 87
paste textarea "**********"
click at [479, 239] on textarea at bounding box center [592, 269] width 265 height 87
type textarea "**********"
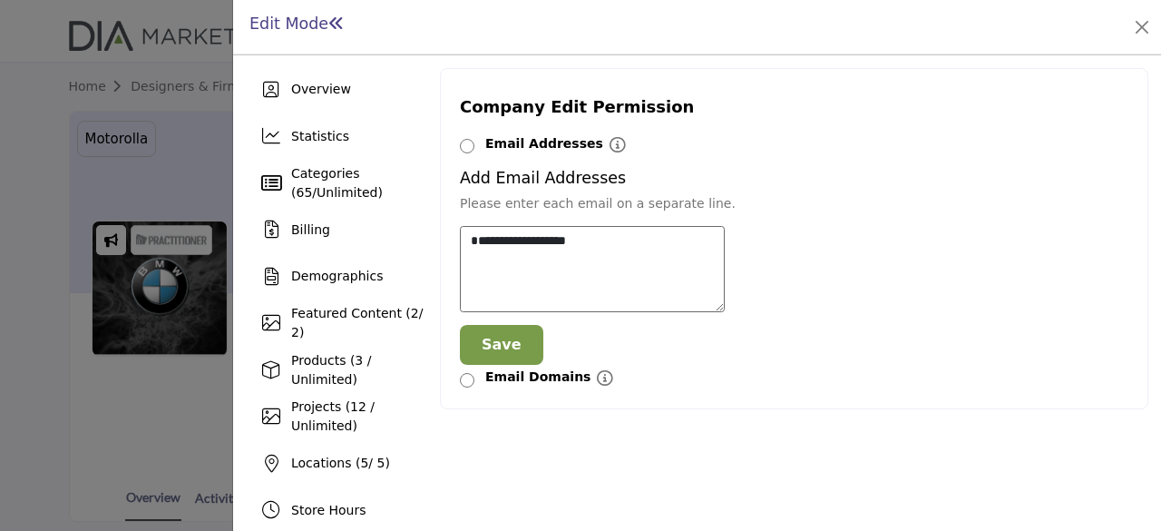
click at [510, 346] on button "Save" at bounding box center [501, 345] width 83 height 40
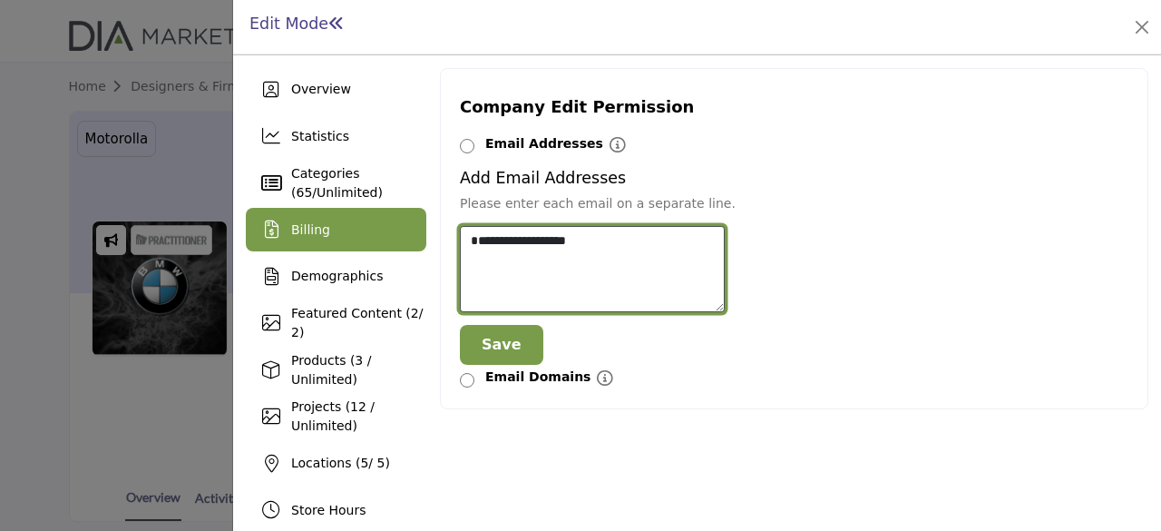
drag, startPoint x: 607, startPoint y: 239, endPoint x: 258, endPoint y: 222, distance: 349.6
click at [258, 222] on div "Overview Statistics Categories ( 65 / Unlimited ) Billing Demographics 2 5" at bounding box center [697, 463] width 902 height 791
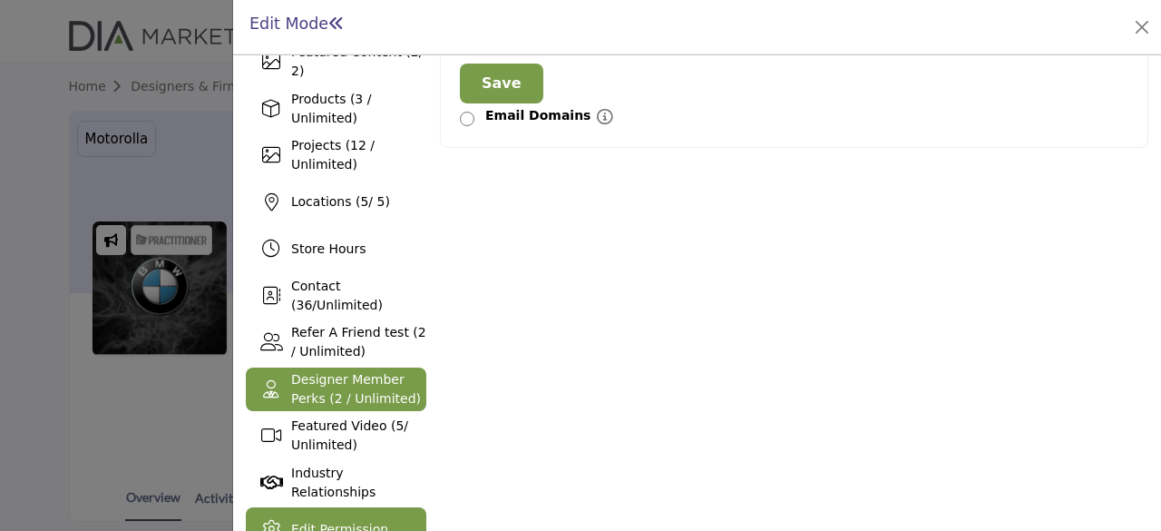
scroll to position [272, 0]
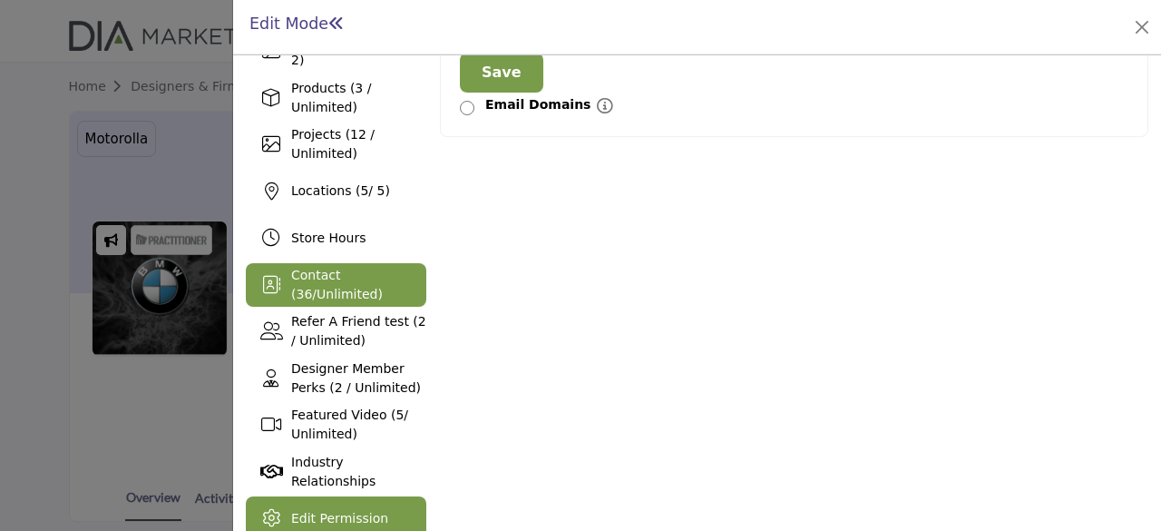
click at [350, 293] on div "Contact ( 36 / Unlimited )" at bounding box center [358, 285] width 135 height 38
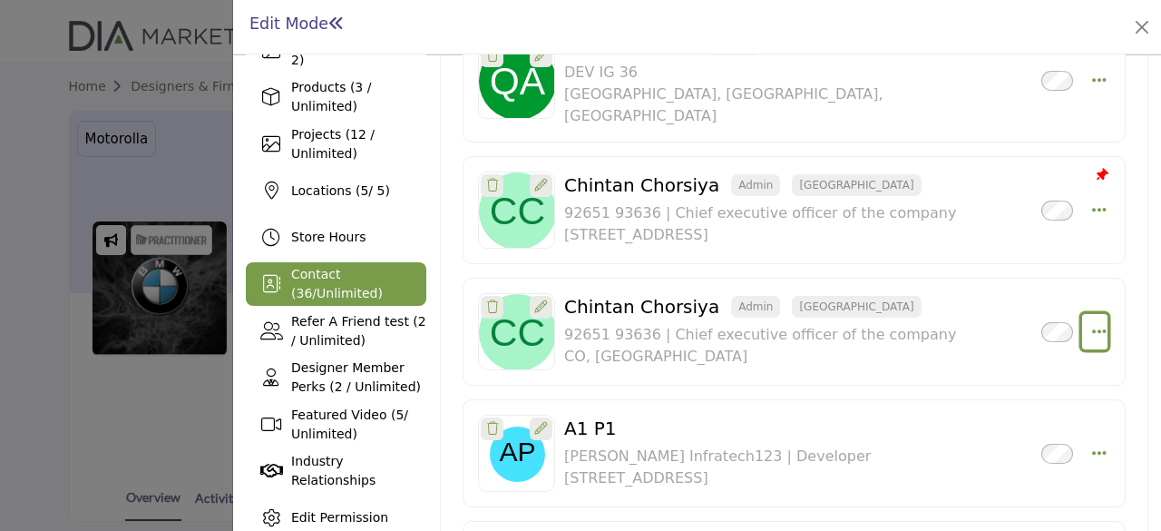
click at [1094, 323] on icon "Select Droddown options" at bounding box center [1099, 331] width 15 height 16
click at [1003, 358] on link "Edit Contact" at bounding box center [1012, 374] width 176 height 33
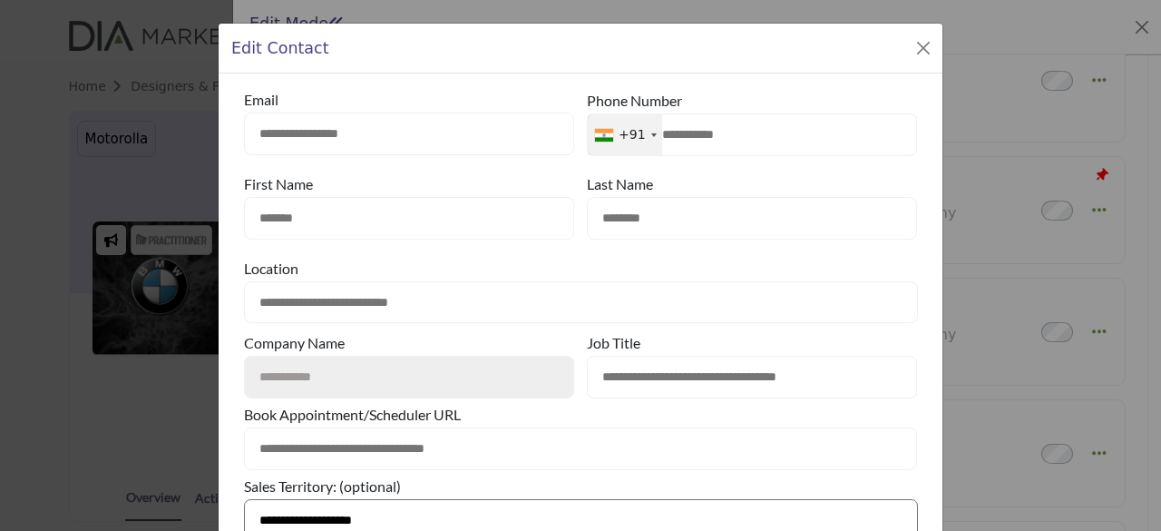
drag, startPoint x: 369, startPoint y: 135, endPoint x: 239, endPoint y: 130, distance: 129.8
click at [244, 130] on input "**********" at bounding box center [409, 133] width 330 height 43
click at [921, 46] on button "Close Modal" at bounding box center [923, 47] width 25 height 25
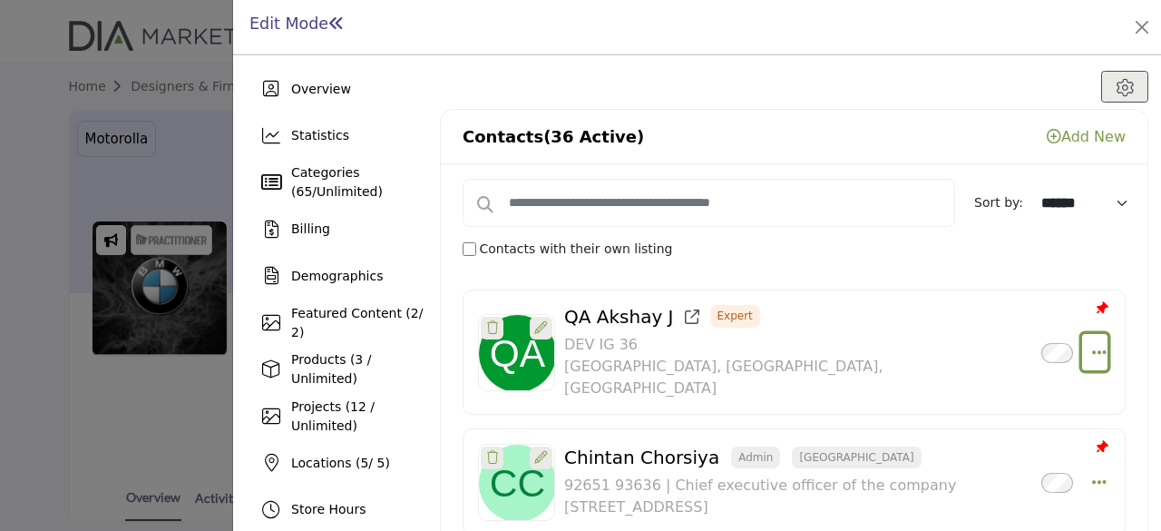
click at [1094, 344] on icon "Select Droddown options" at bounding box center [1099, 352] width 15 height 16
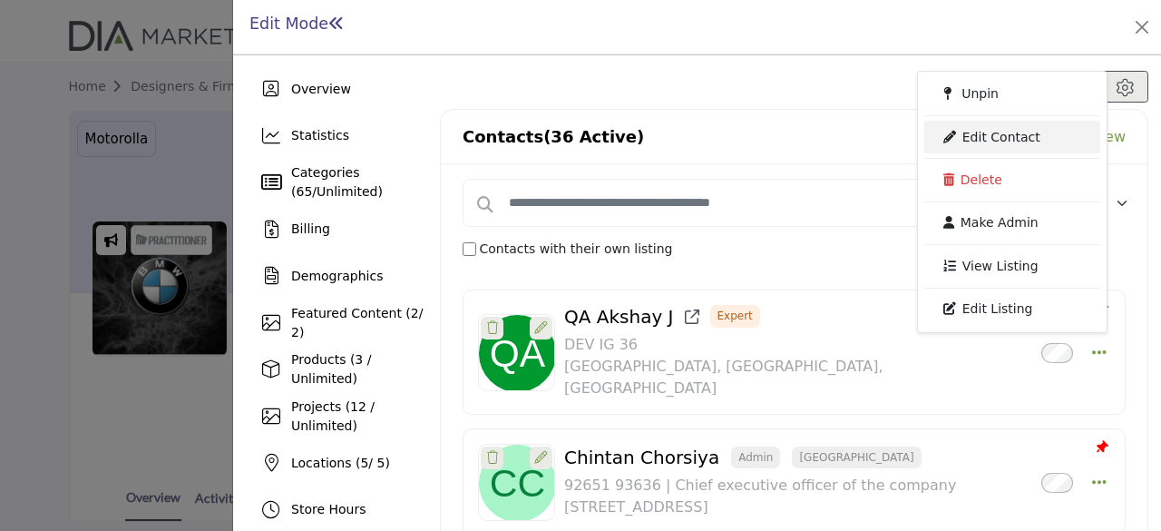
click at [993, 128] on link "Edit Contact" at bounding box center [1012, 137] width 176 height 33
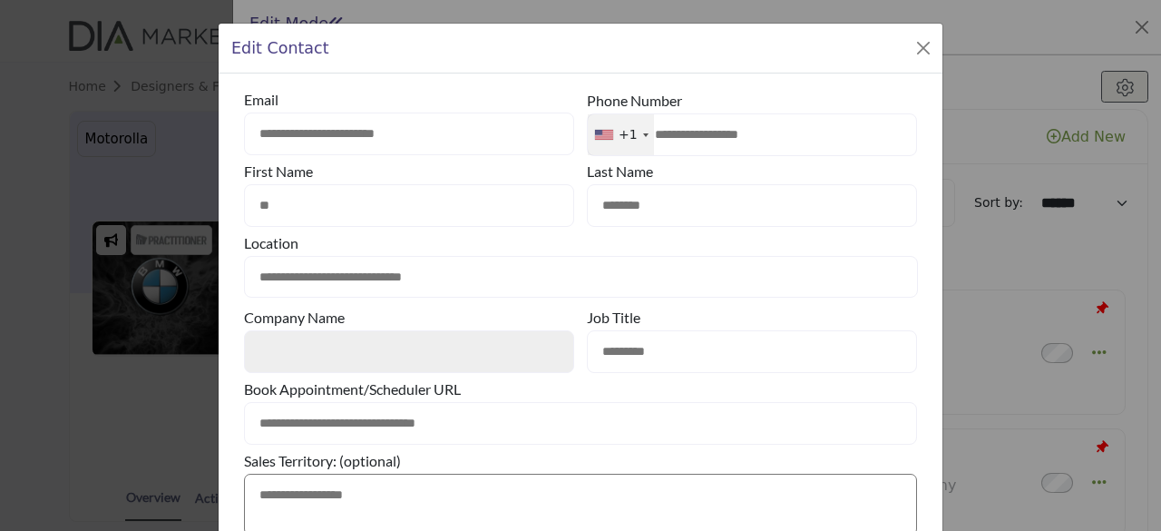
drag, startPoint x: 435, startPoint y: 135, endPoint x: 236, endPoint y: 114, distance: 200.6
click at [236, 114] on div "**********" at bounding box center [581, 363] width 724 height 580
click at [911, 48] on button "Close Modal" at bounding box center [923, 47] width 25 height 25
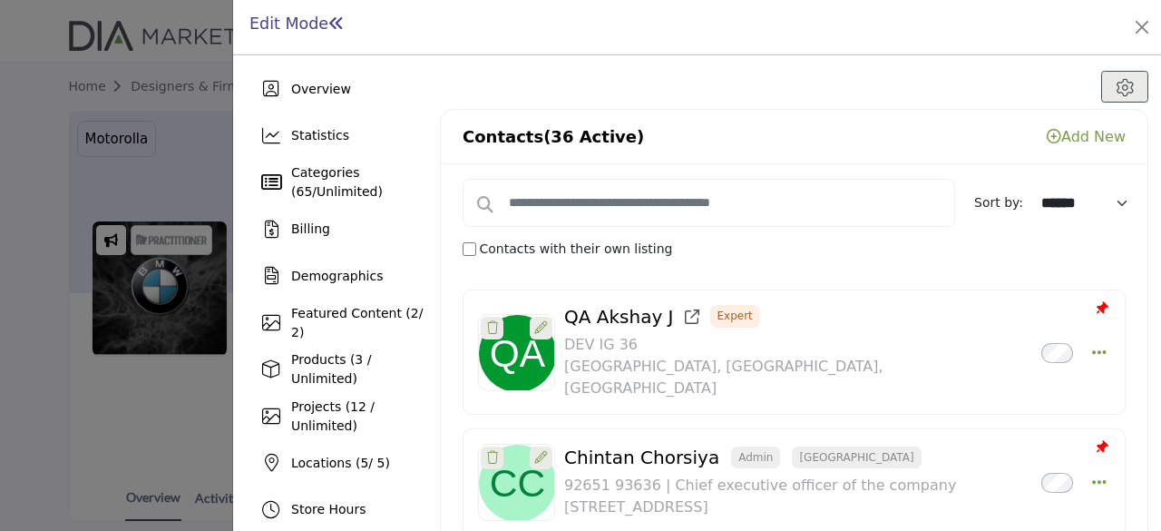
scroll to position [453, 0]
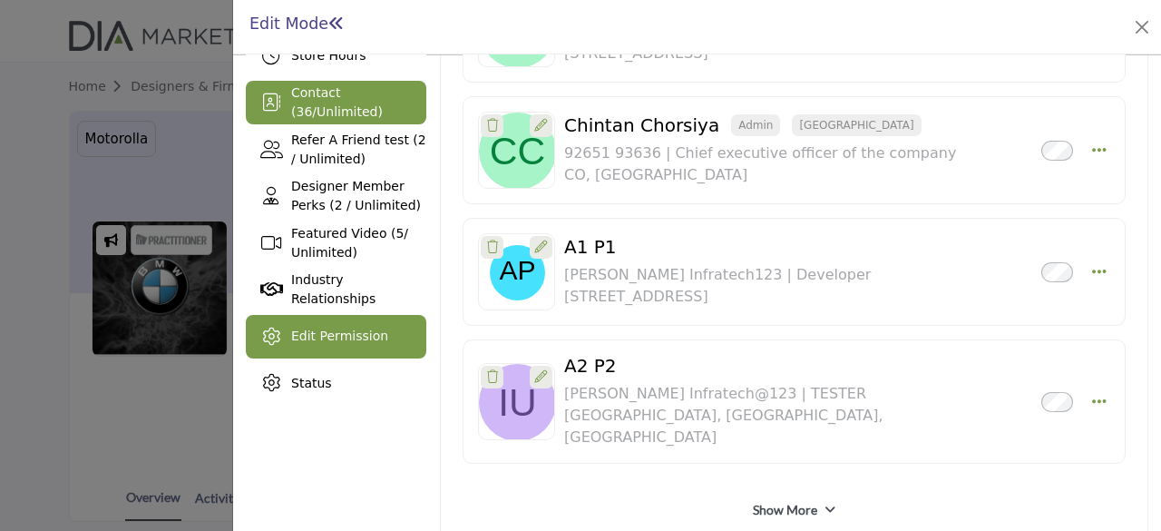
click at [356, 339] on span "Edit Permission" at bounding box center [339, 335] width 97 height 15
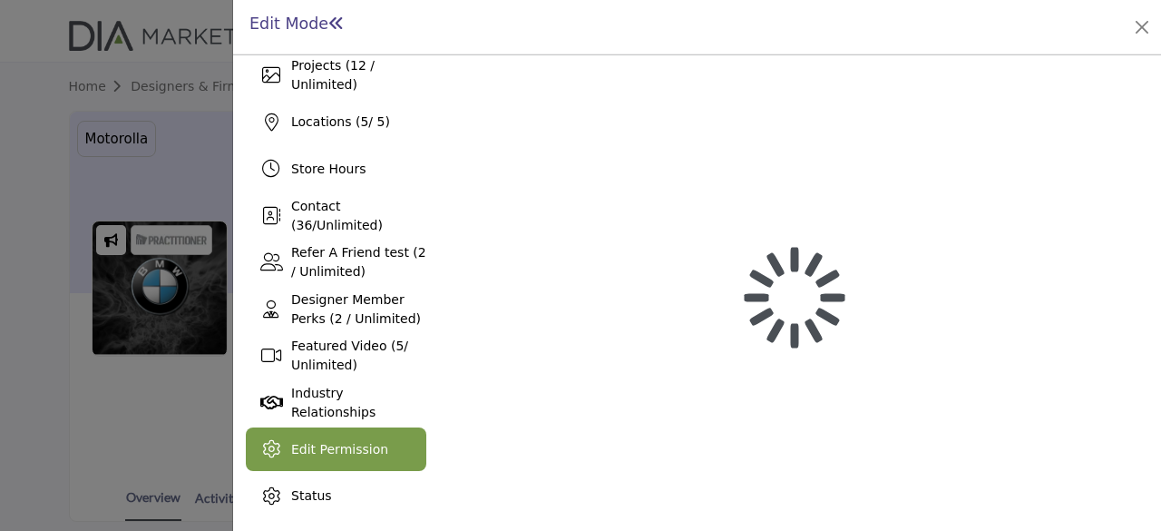
scroll to position [339, 0]
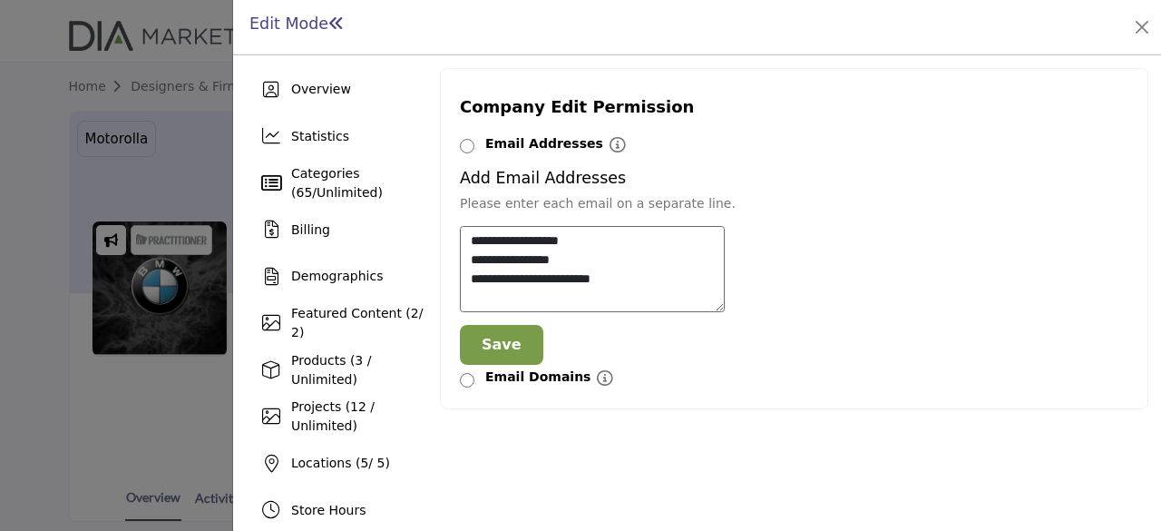
click at [492, 349] on button "Save" at bounding box center [501, 345] width 83 height 40
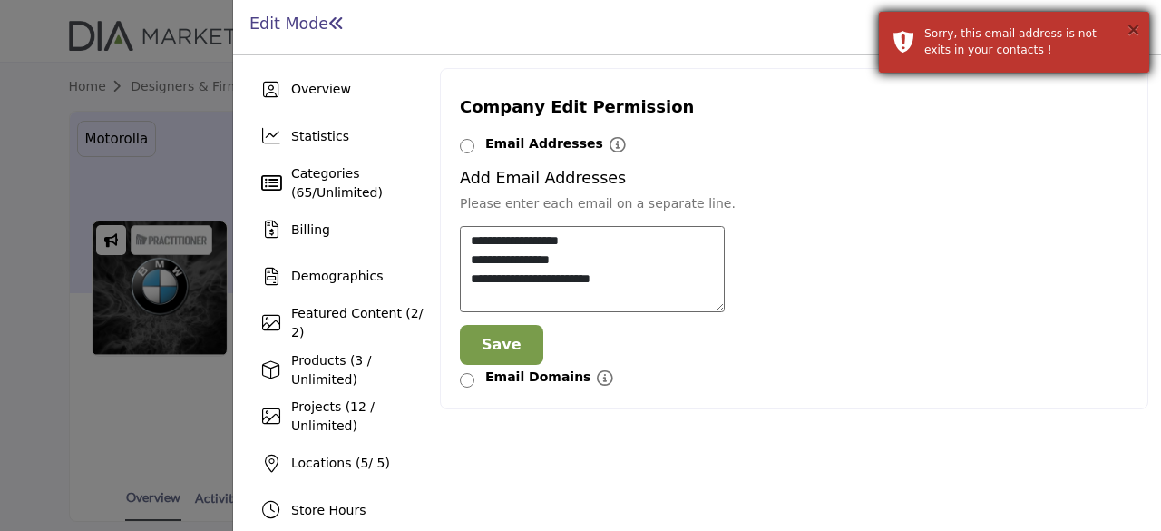
click at [1136, 34] on button "×" at bounding box center [1133, 29] width 15 height 18
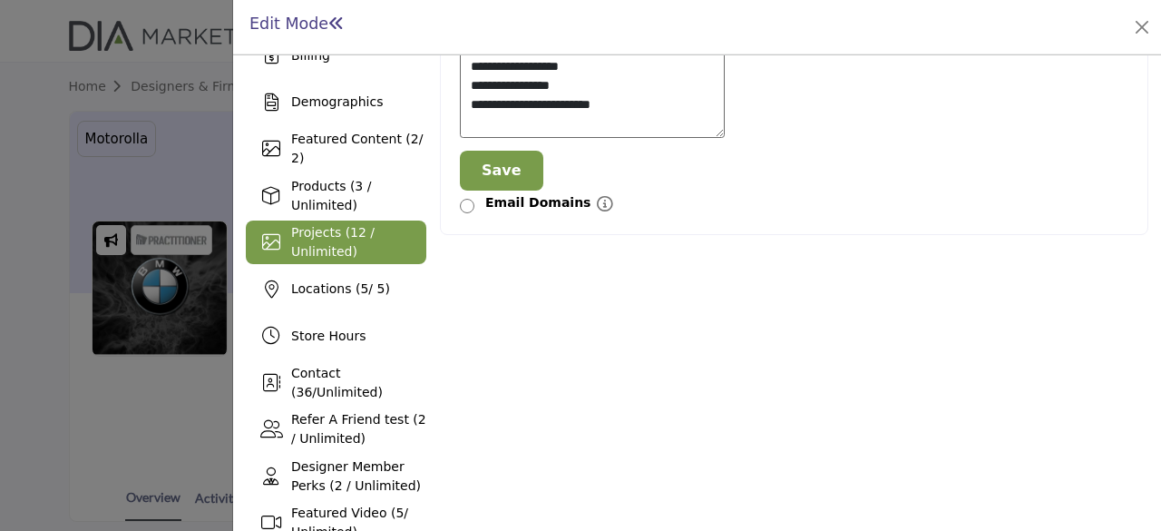
scroll to position [181, 0]
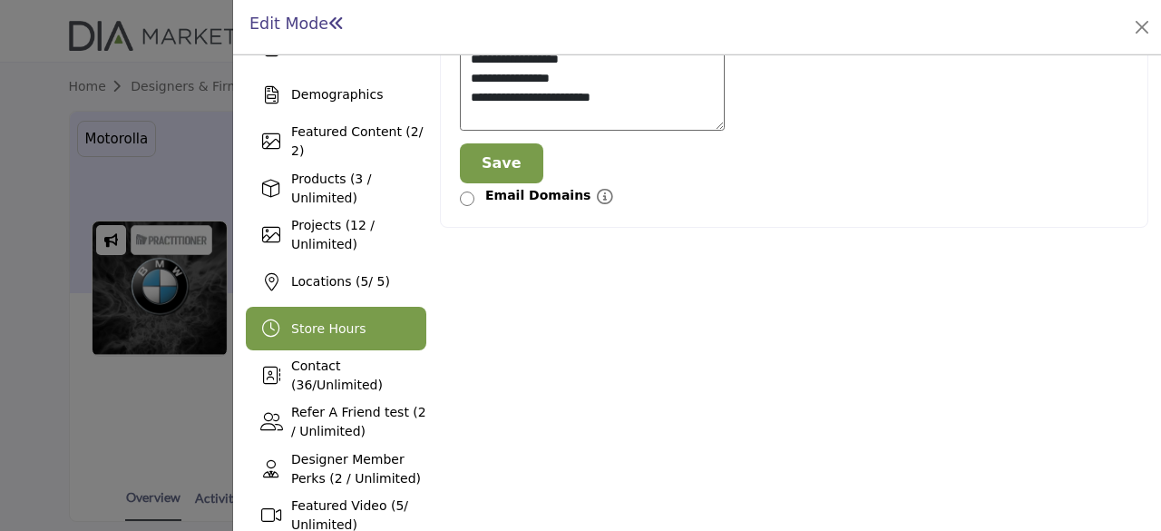
click at [339, 331] on span "Store Hours" at bounding box center [328, 328] width 74 height 15
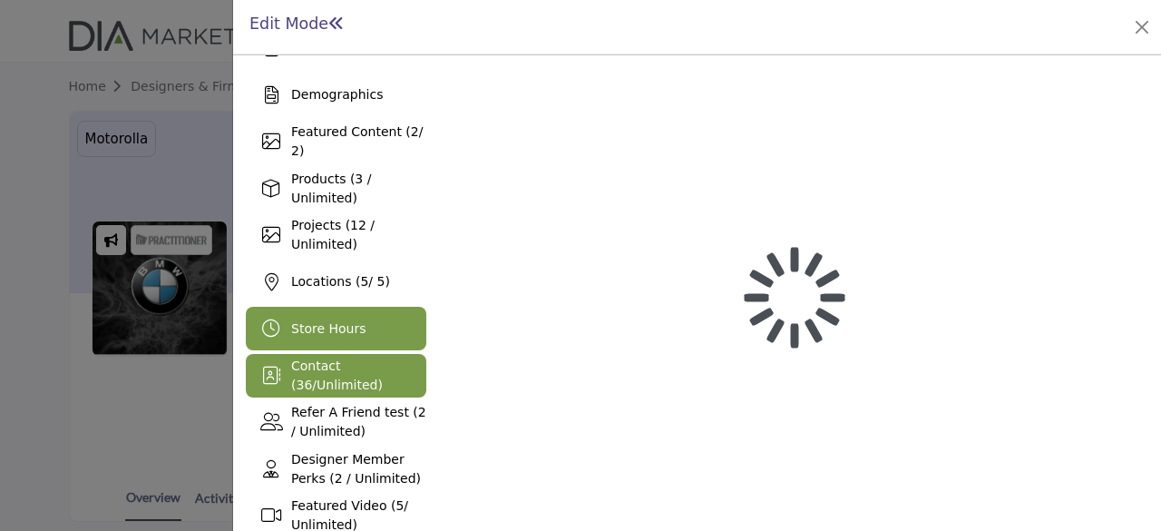
click at [320, 377] on span "Unlimited" at bounding box center [347, 384] width 61 height 15
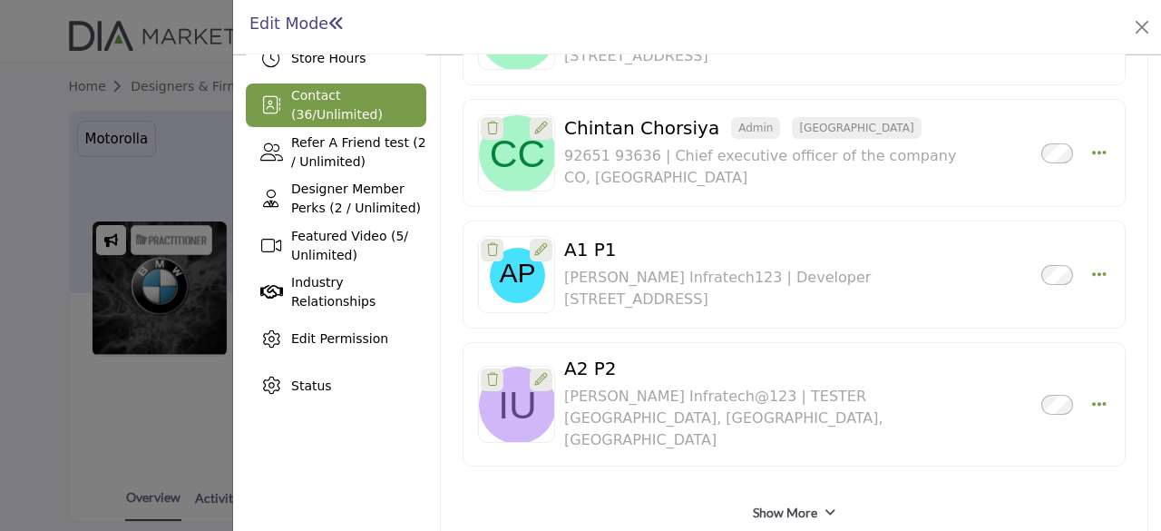
scroll to position [453, 0]
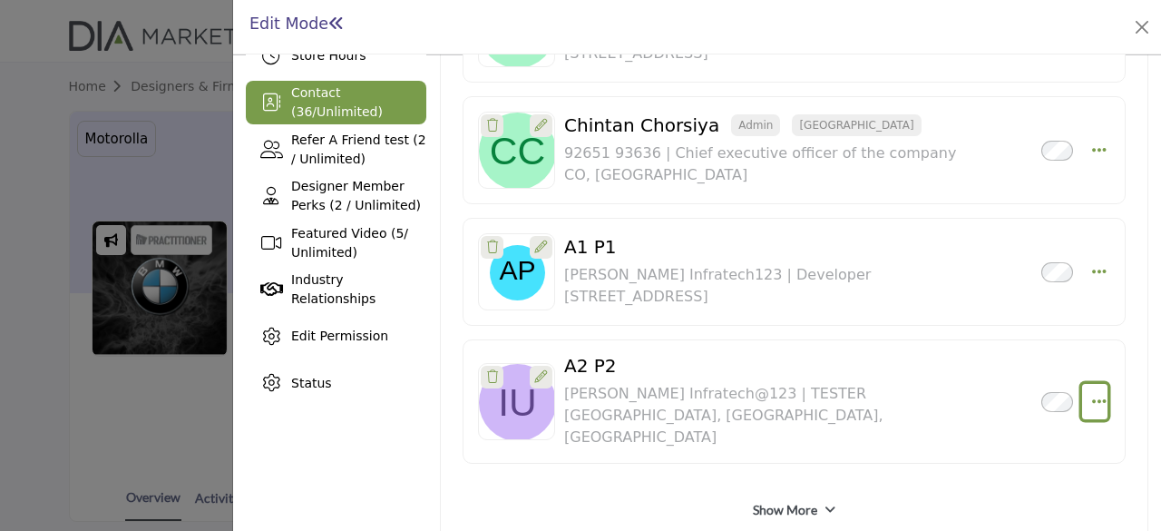
click at [1092, 393] on icon "Select Droddown options" at bounding box center [1099, 401] width 15 height 16
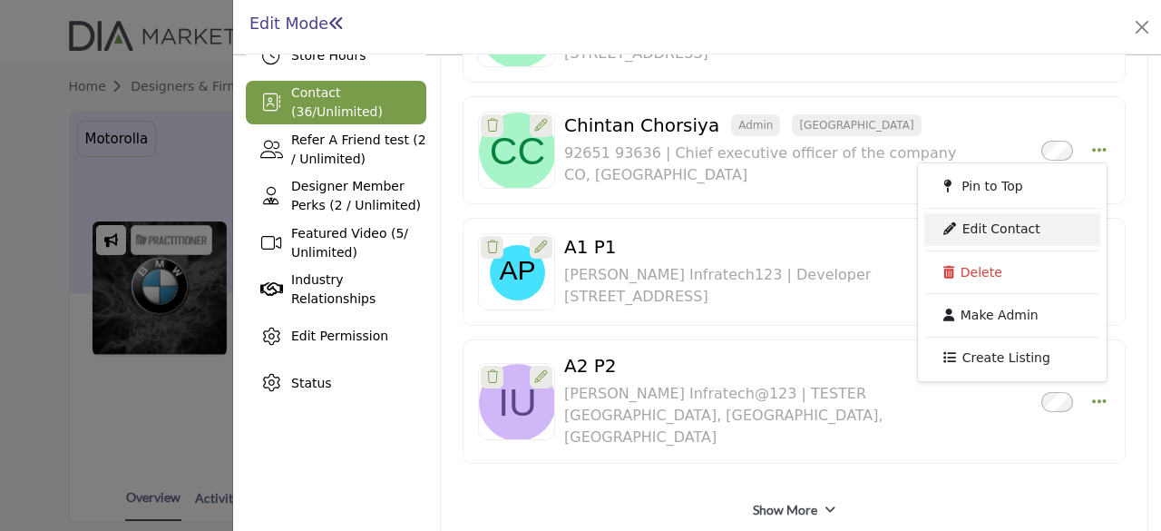
click at [985, 213] on link "Edit Contact" at bounding box center [1012, 229] width 176 height 33
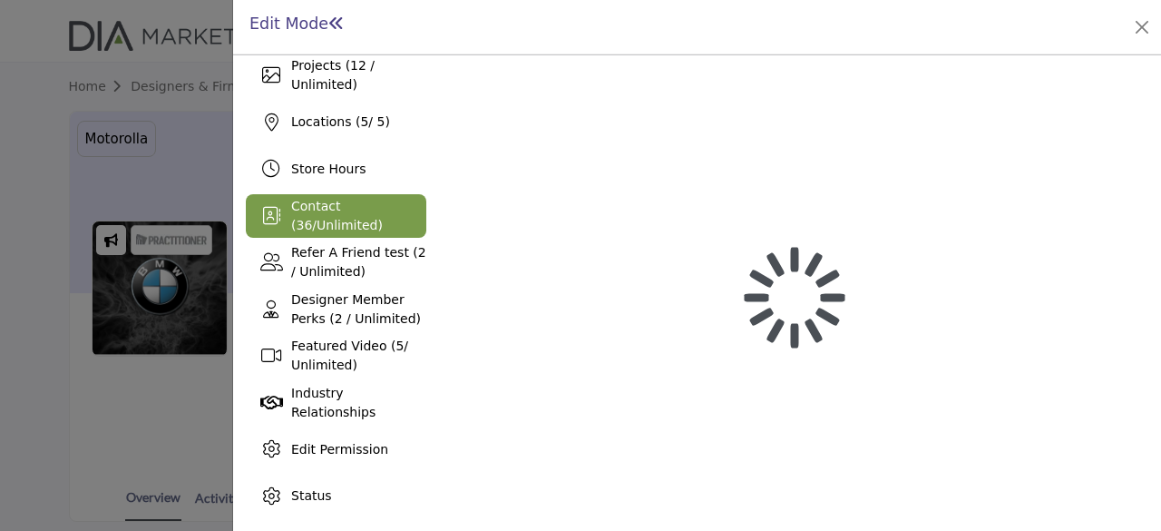
scroll to position [339, 0]
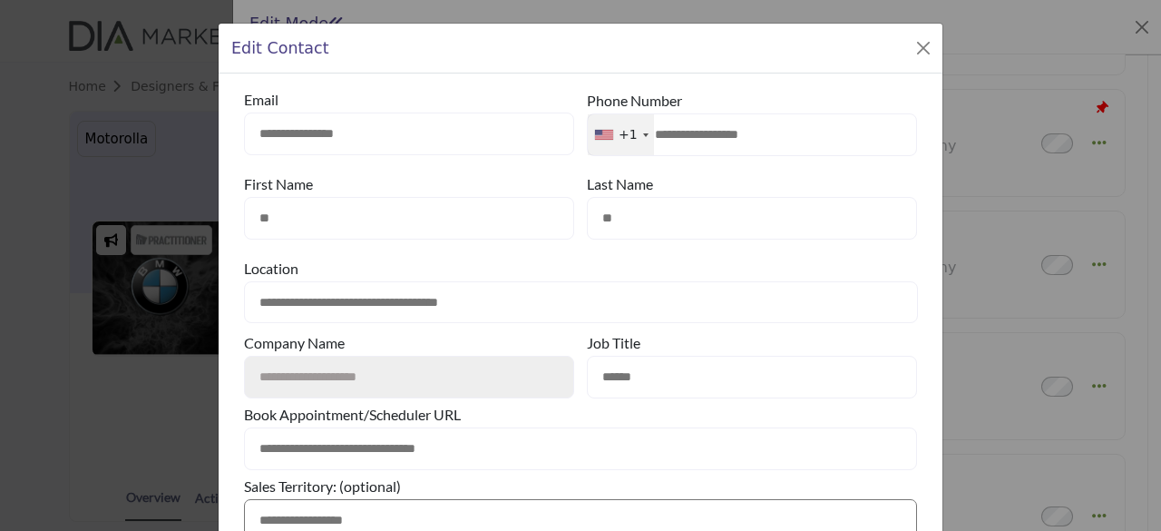
drag, startPoint x: 373, startPoint y: 136, endPoint x: 223, endPoint y: 108, distance: 152.3
click at [223, 108] on div "**********" at bounding box center [581, 375] width 724 height 605
